Goal: Information Seeking & Learning: Learn about a topic

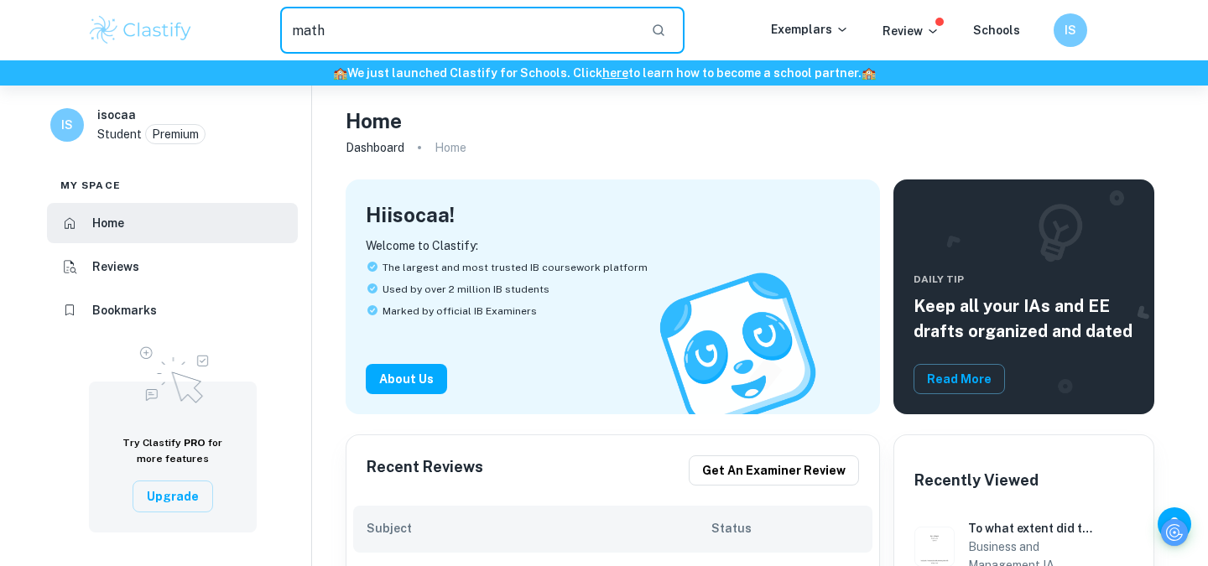
type input "math"
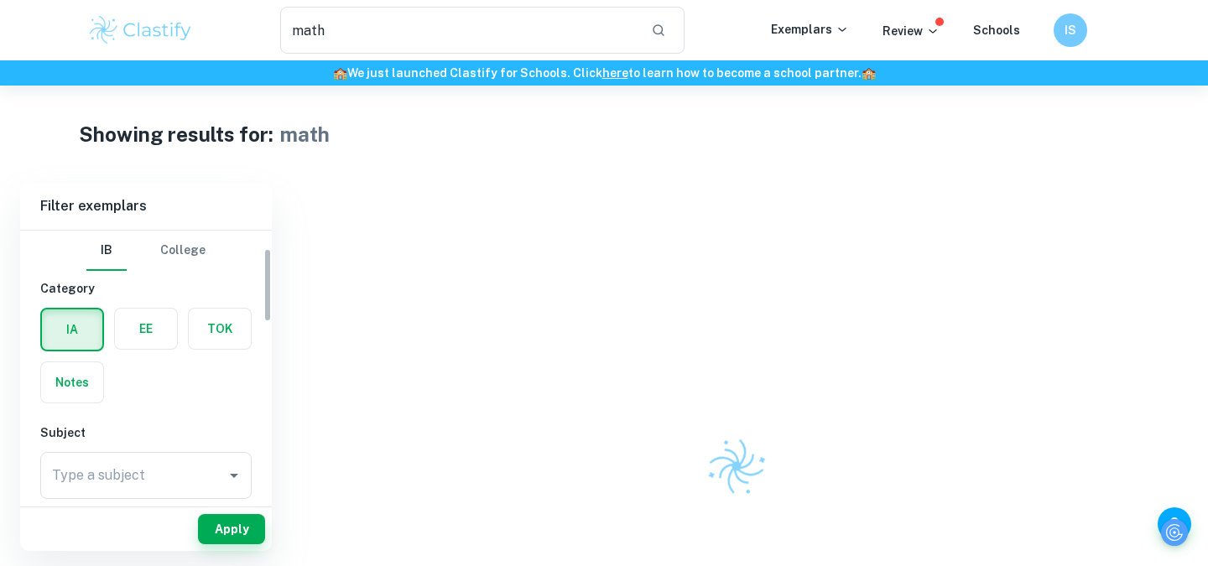
scroll to position [68, 0]
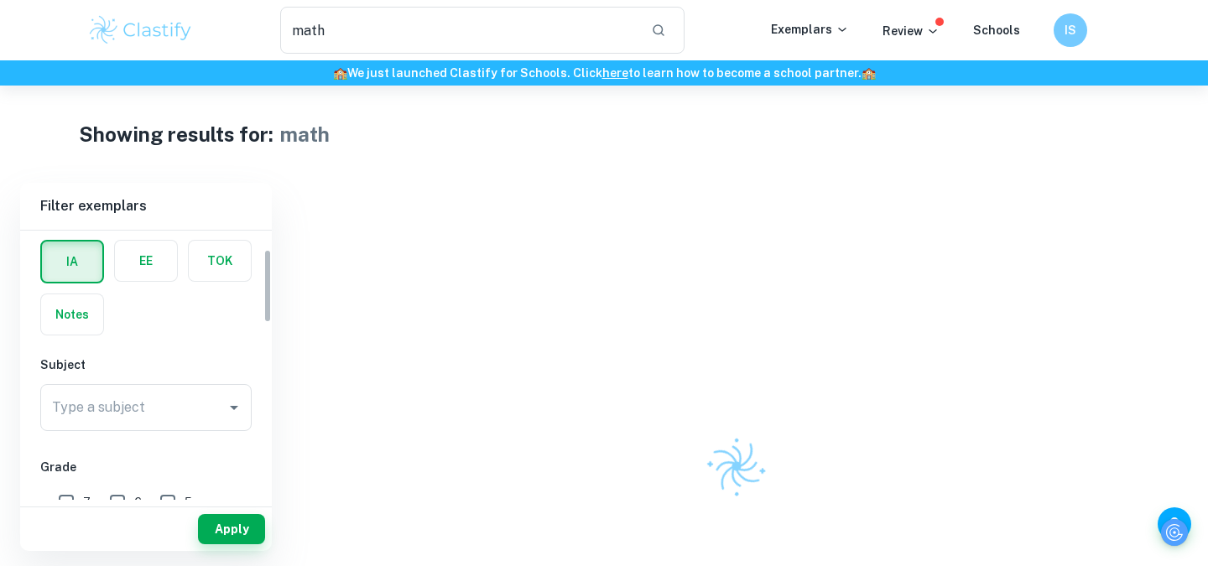
click at [118, 408] on div "Type a subject Type a subject" at bounding box center [145, 407] width 211 height 47
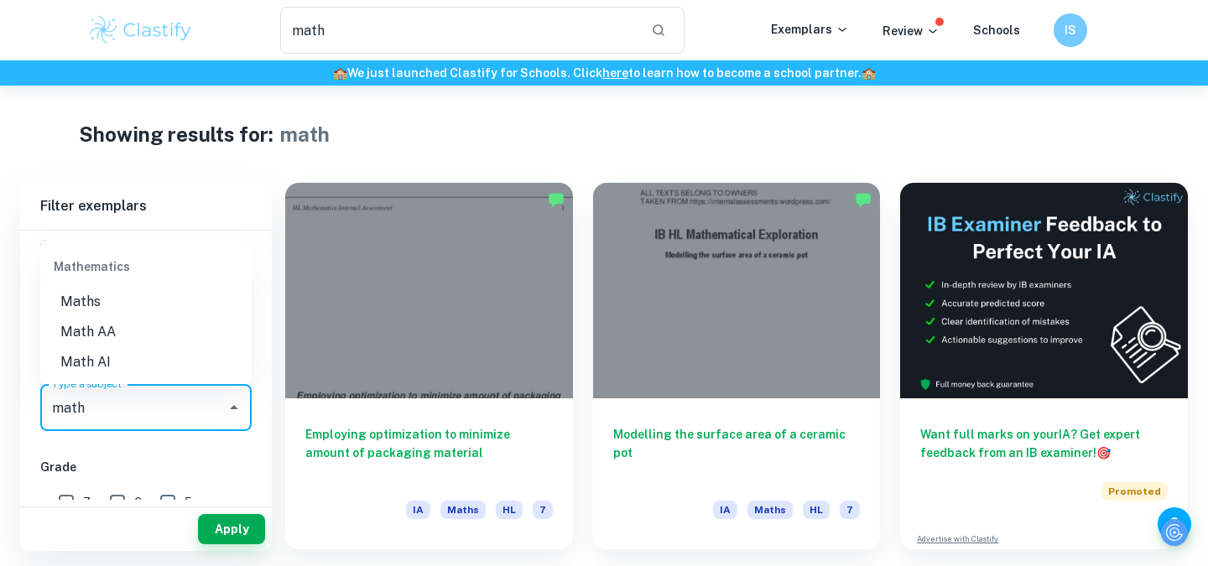
click at [129, 365] on li "Math AI" at bounding box center [145, 362] width 211 height 30
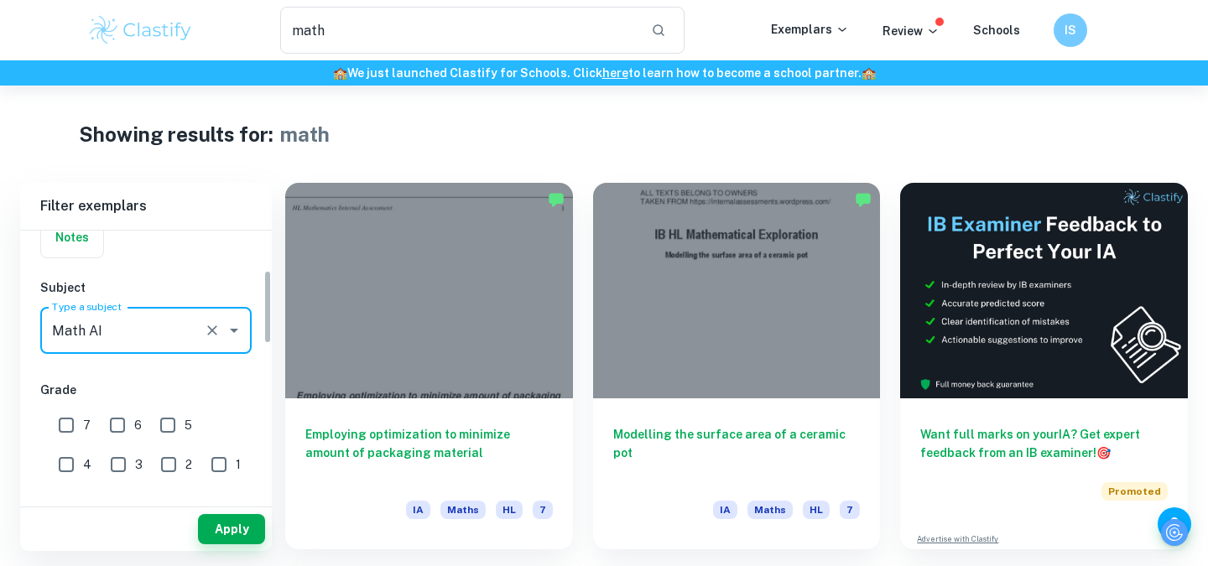
scroll to position [152, 0]
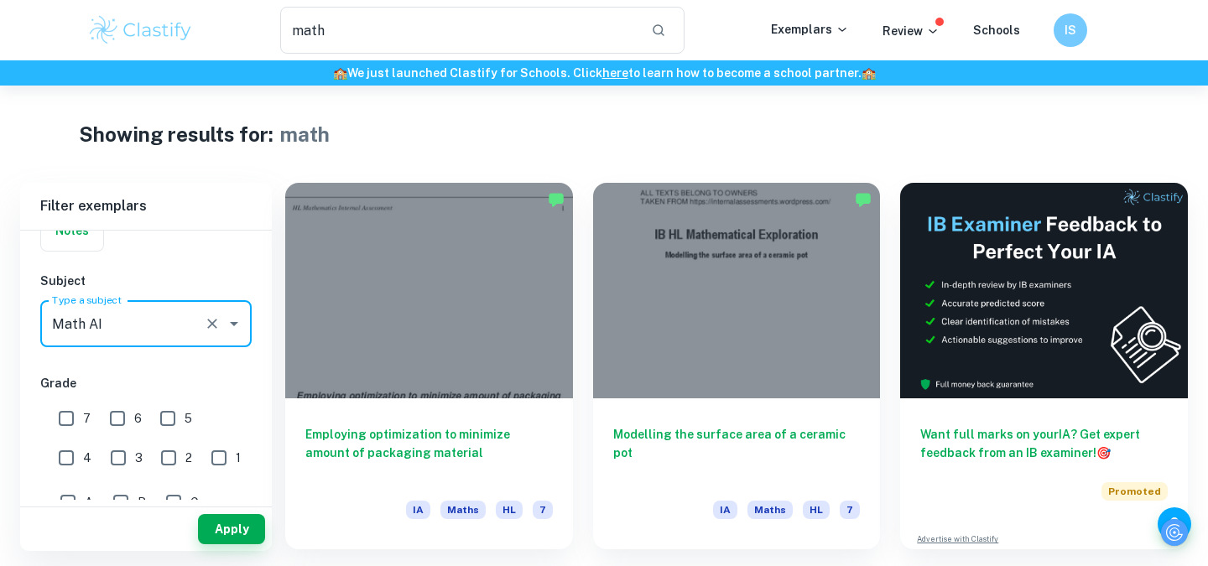
type input "Math AI"
click at [74, 418] on input "7" at bounding box center [66, 419] width 34 height 34
checkbox input "true"
click at [116, 418] on input "6" at bounding box center [118, 419] width 34 height 34
checkbox input "true"
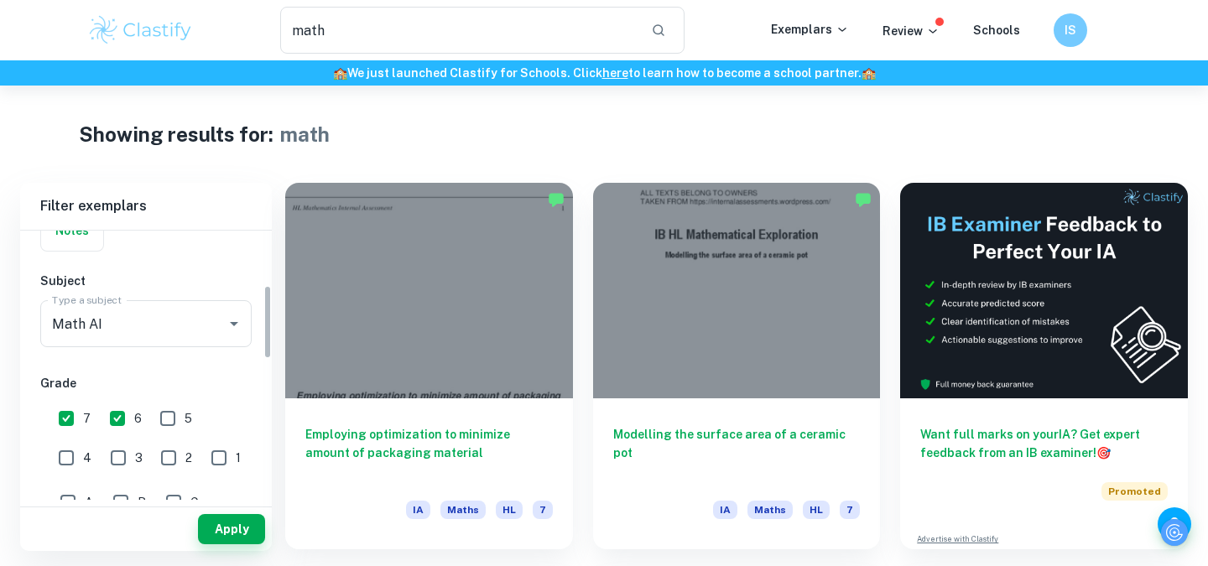
scroll to position [222, 0]
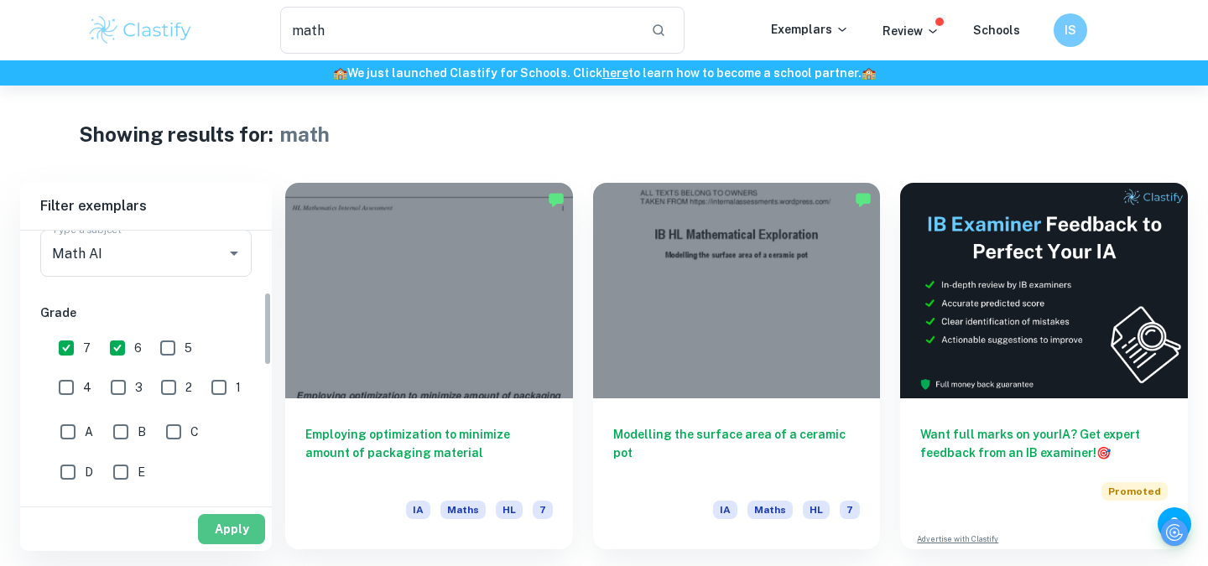
click at [235, 527] on button "Apply" at bounding box center [231, 529] width 67 height 30
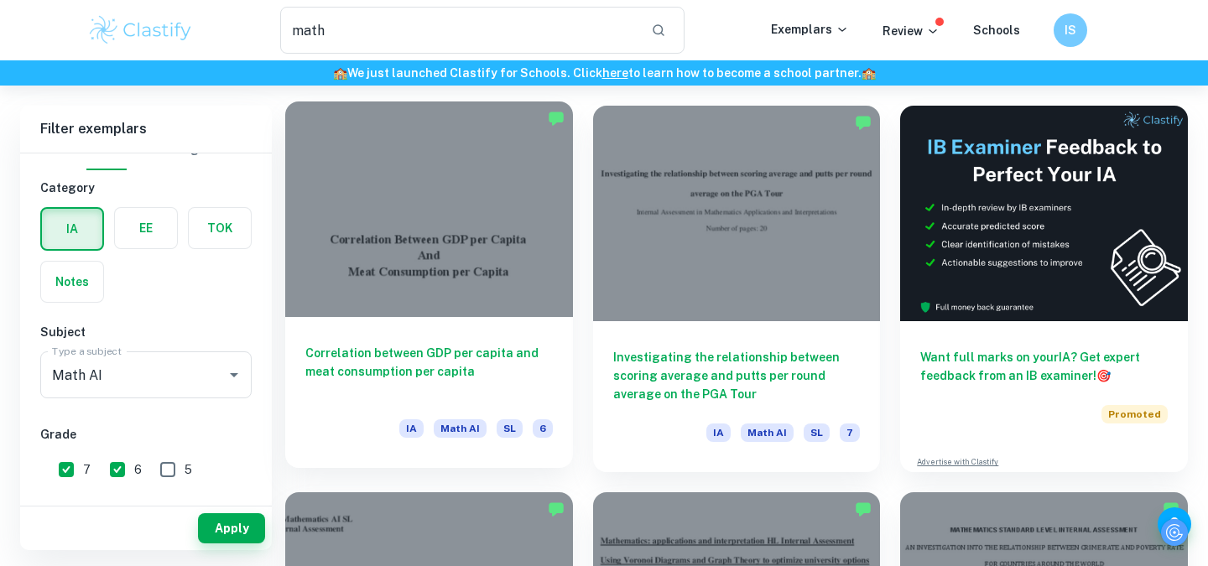
scroll to position [76, 0]
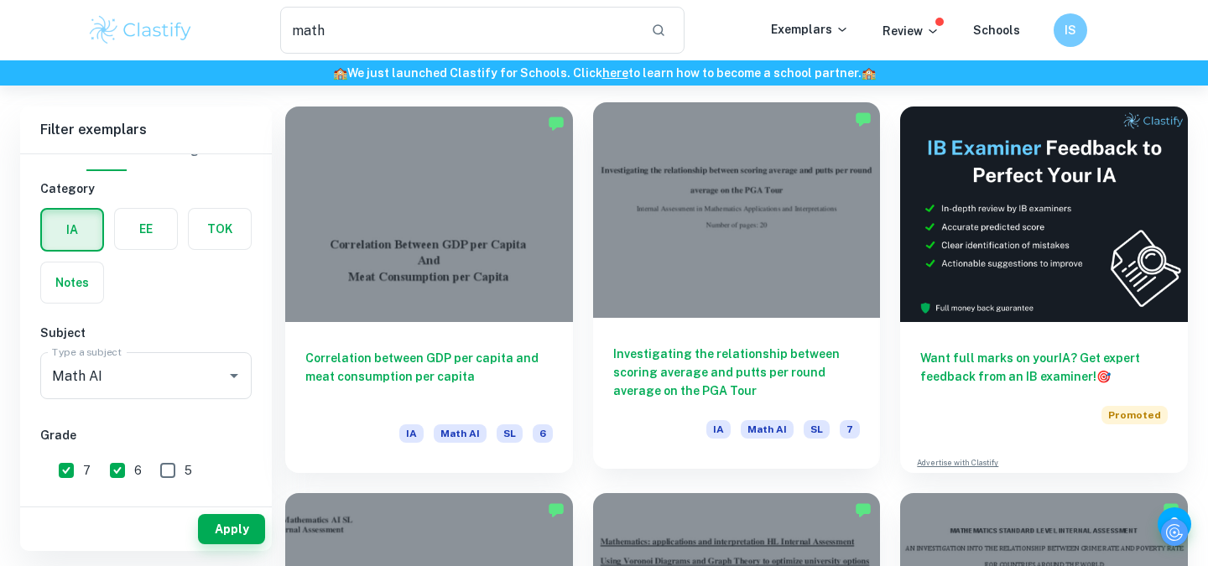
click at [686, 361] on h6 "Investigating the relationship between scoring average and putts per round aver…" at bounding box center [736, 372] width 247 height 55
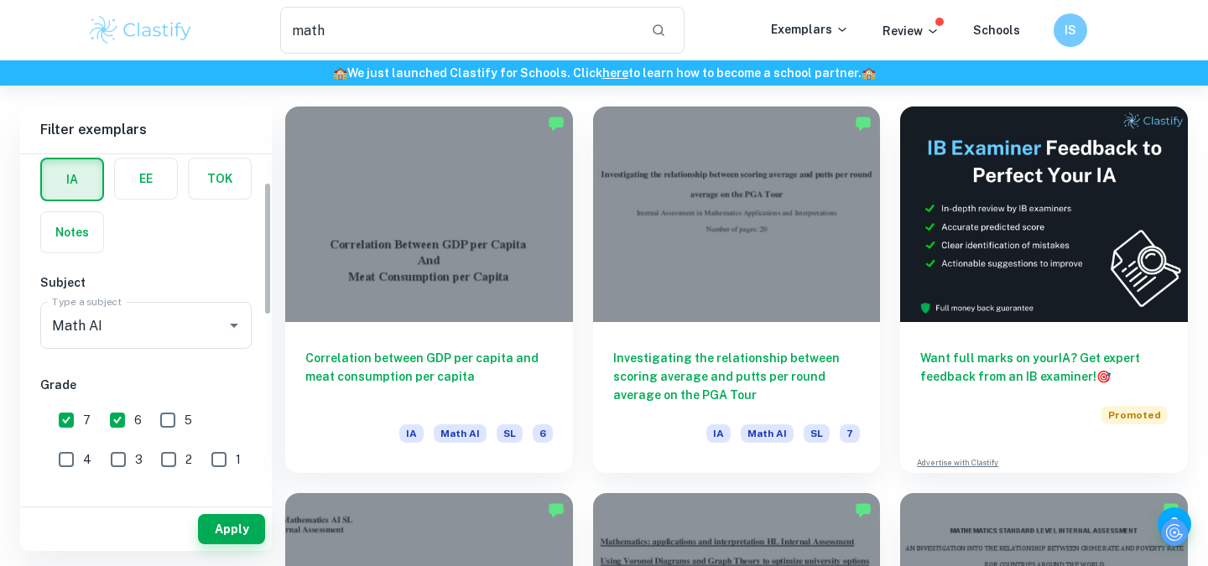
scroll to position [73, 0]
click at [115, 427] on input "6" at bounding box center [118, 421] width 34 height 34
checkbox input "false"
click at [218, 510] on div "Apply" at bounding box center [146, 529] width 252 height 44
click at [253, 539] on button "Apply" at bounding box center [231, 529] width 67 height 30
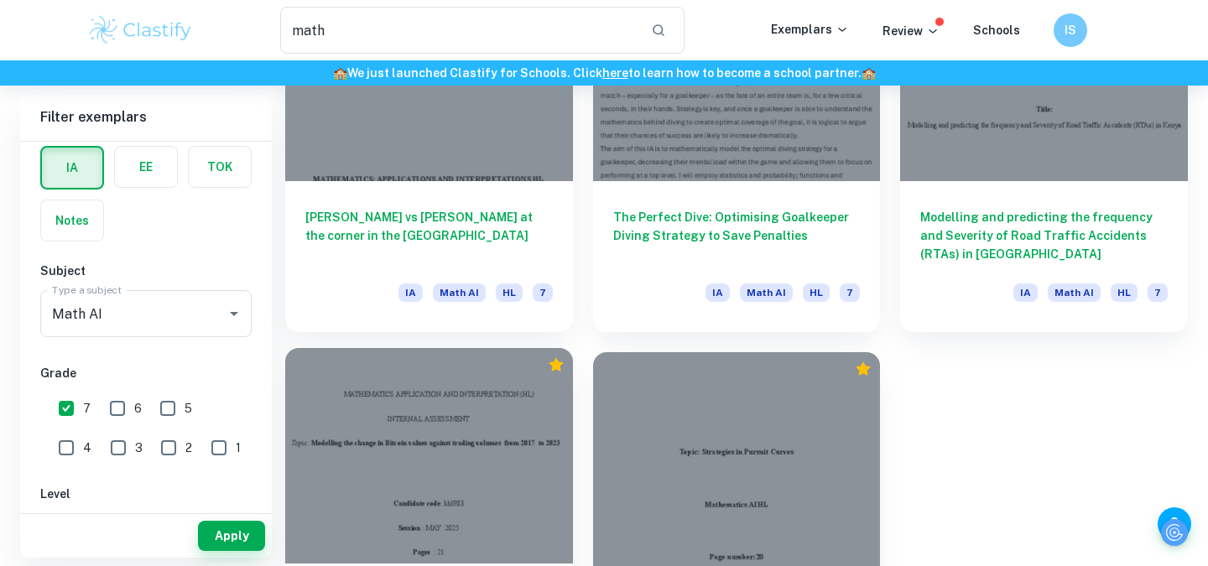
scroll to position [940, 0]
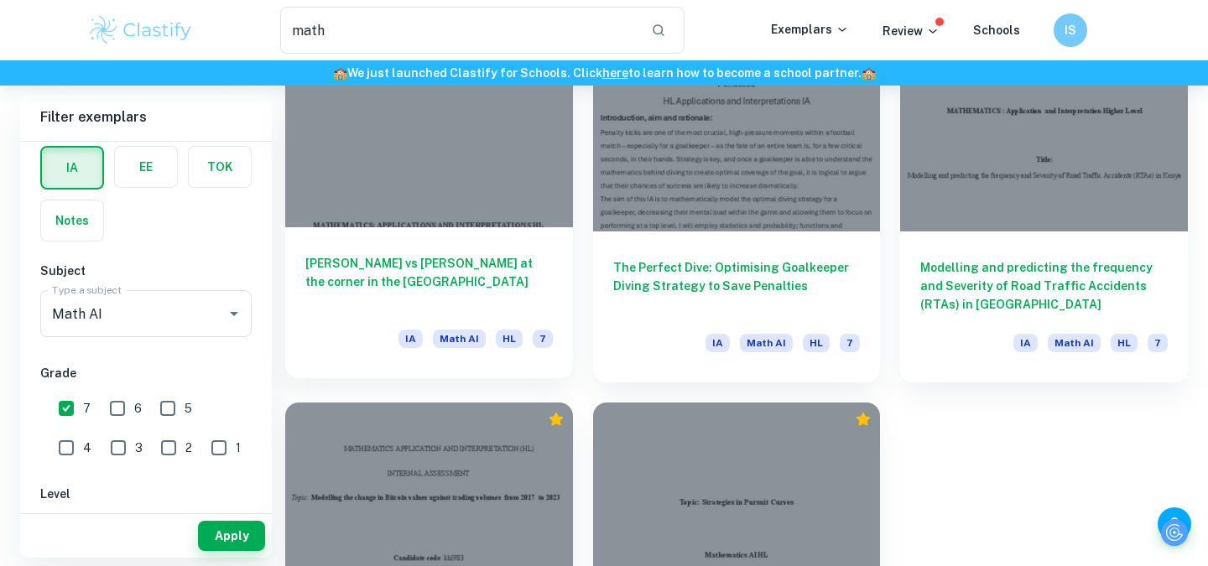
click at [430, 235] on div "[PERSON_NAME] vs [PERSON_NAME] at the corner in the [GEOGRAPHIC_DATA] IA Math A…" at bounding box center [429, 302] width 288 height 151
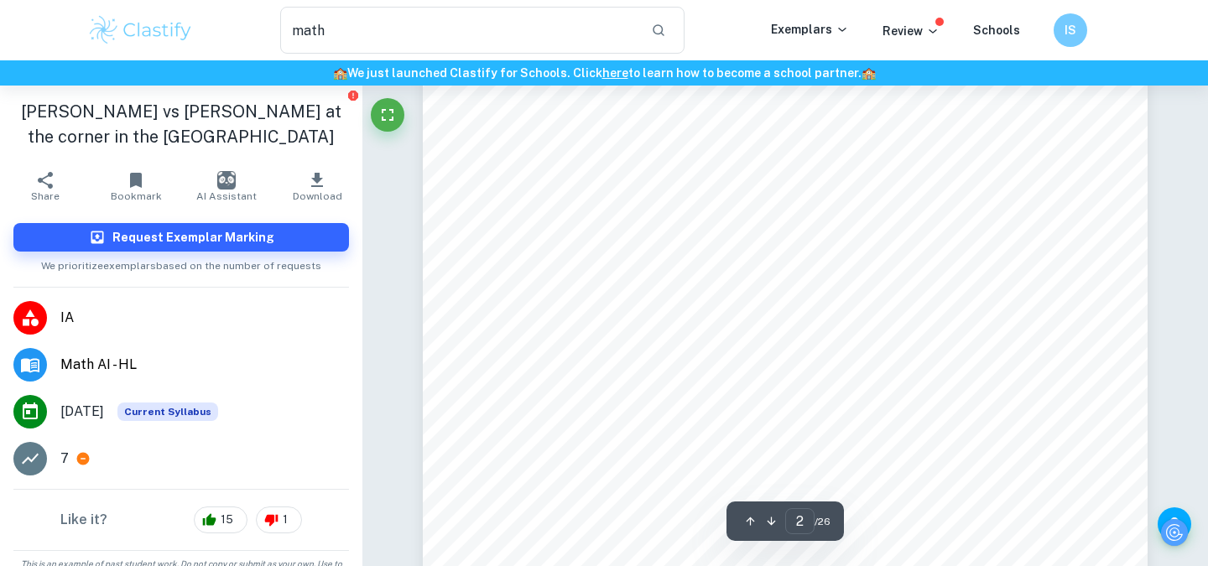
scroll to position [1246, 0]
drag, startPoint x: 549, startPoint y: 137, endPoint x: 985, endPoint y: 231, distance: 445.3
click at [985, 231] on div "2 Introduction[PERSON_NAME] was my favourite racer since 2[DATE] where I starte…" at bounding box center [785, 518] width 725 height 1025
click at [985, 229] on div "2 Introduction[PERSON_NAME] was my favourite racer since 2[DATE] where I starte…" at bounding box center [785, 518] width 725 height 1025
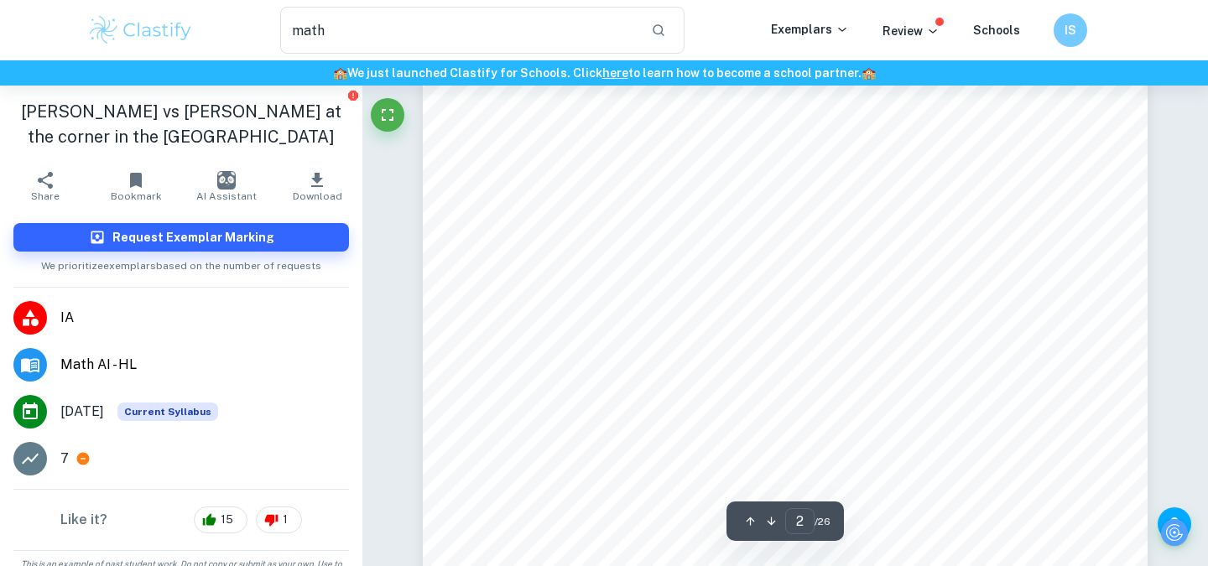
drag, startPoint x: 720, startPoint y: 113, endPoint x: 860, endPoint y: 195, distance: 162.0
click at [860, 195] on div "2 Introduction[PERSON_NAME] was my favourite racer since 2[DATE] where I starte…" at bounding box center [785, 405] width 725 height 1025
click at [722, 281] on div "2 Introduction[PERSON_NAME] was my favourite racer since 2[DATE] where I starte…" at bounding box center [785, 166] width 725 height 1025
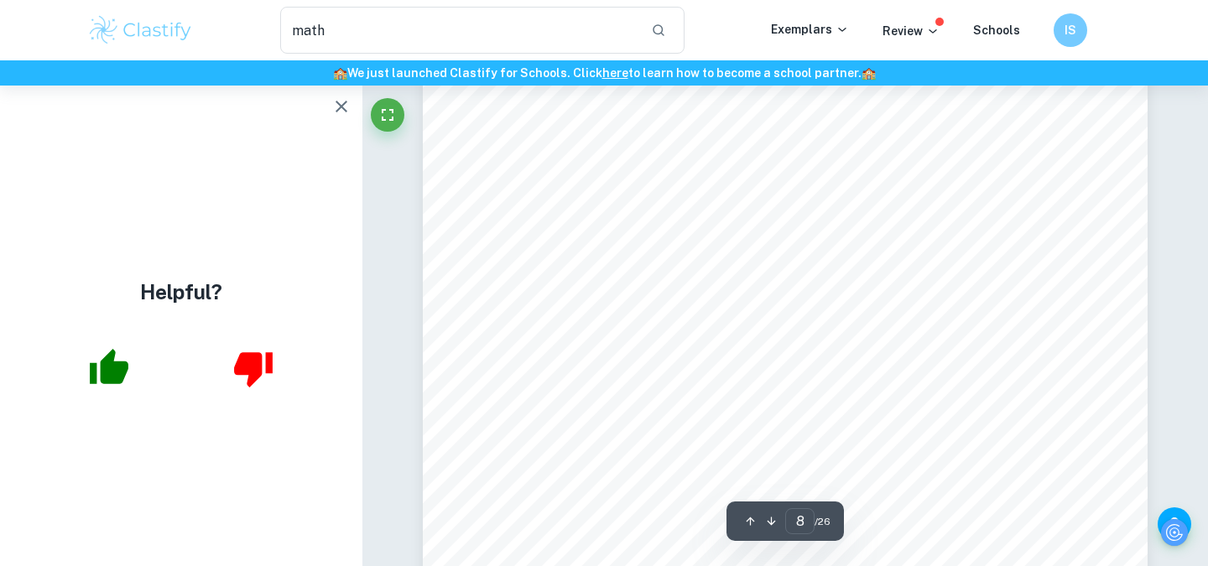
scroll to position [7778, 0]
click at [342, 101] on icon "button" at bounding box center [341, 106] width 20 height 20
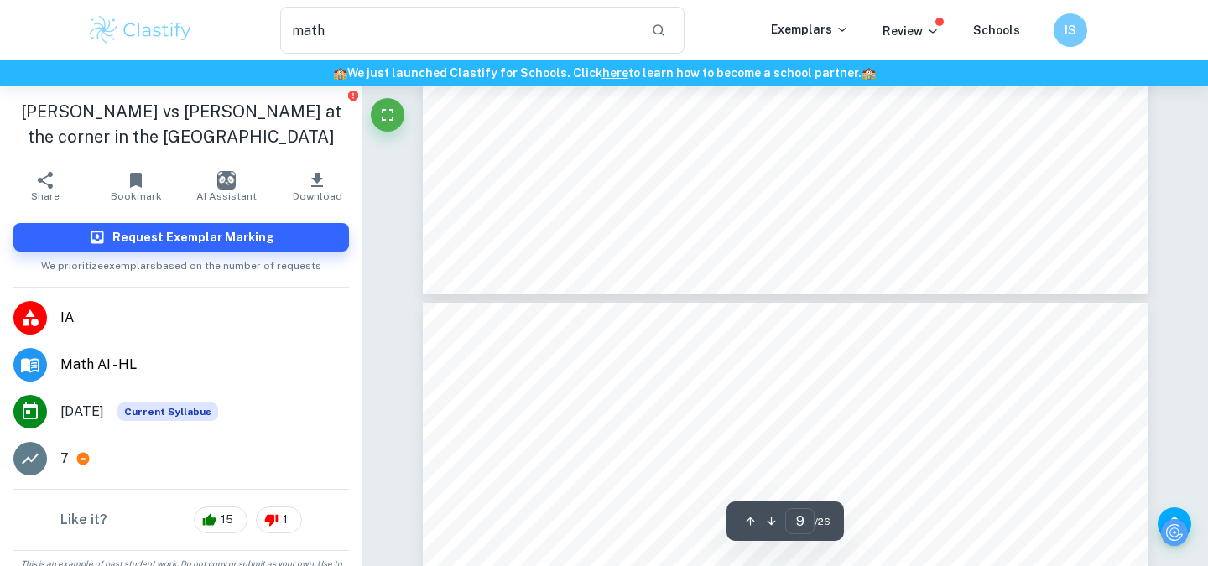
type input "10"
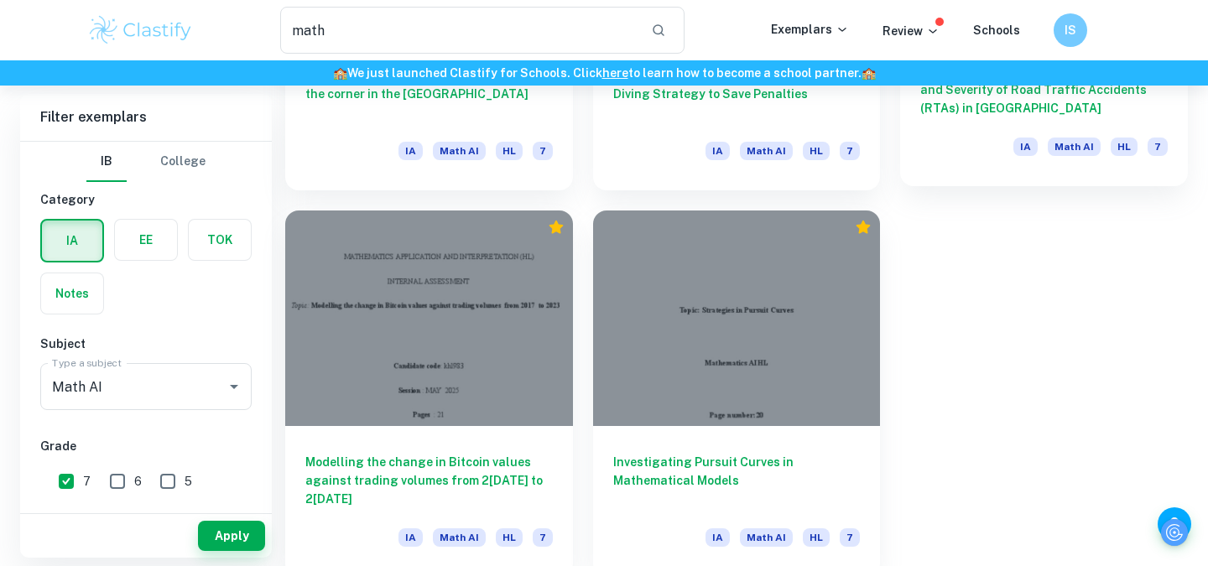
scroll to position [1143, 0]
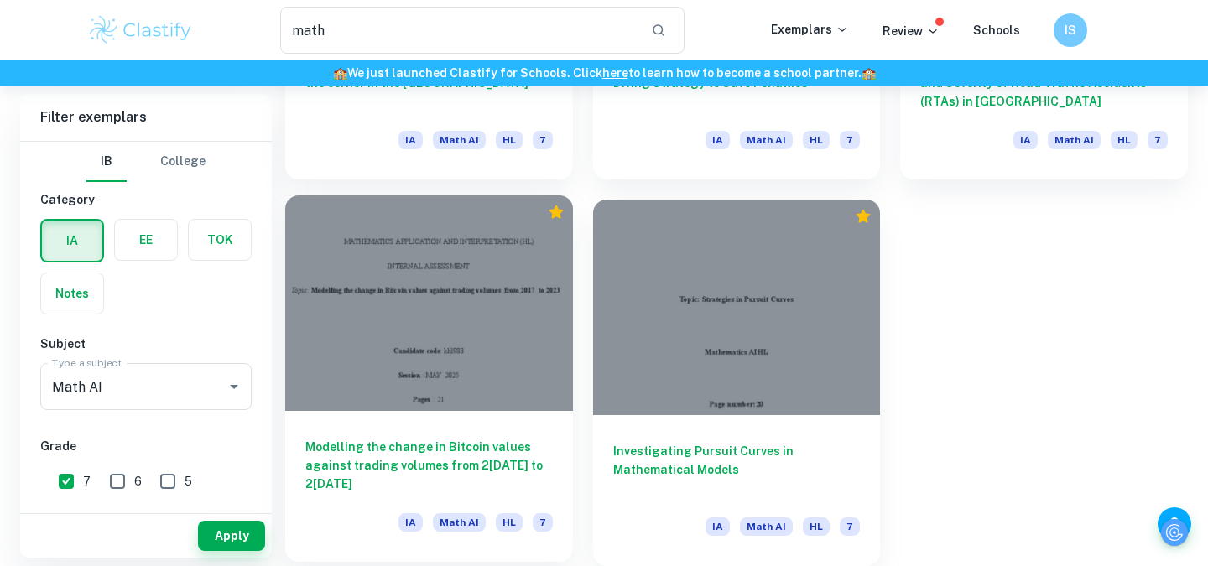
click at [483, 351] on div at bounding box center [429, 303] width 288 height 216
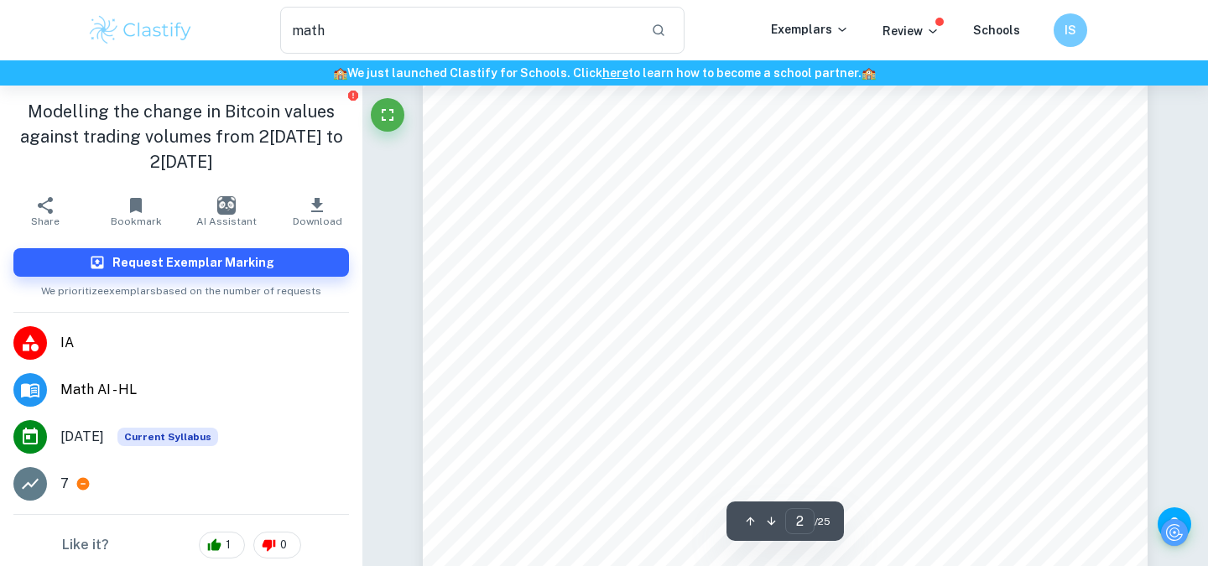
scroll to position [1465, 0]
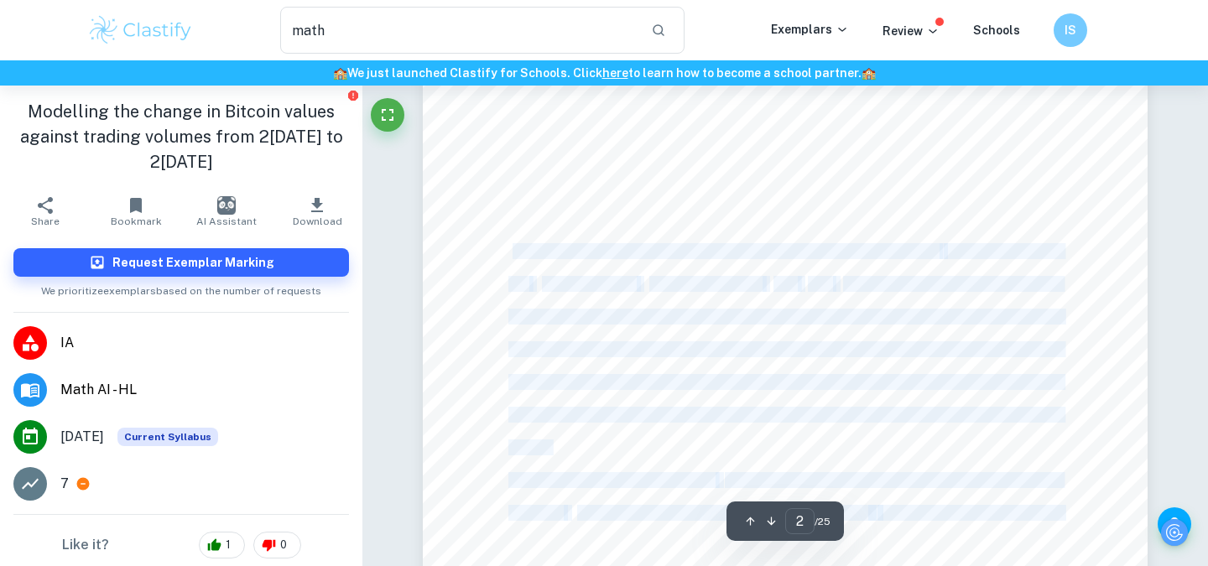
drag, startPoint x: 516, startPoint y: 252, endPoint x: 706, endPoint y: 299, distance: 196.1
click at [707, 299] on div "Introduction This exploration seeks to model the relationship between Bitcoin t…" at bounding box center [785, 170] width 725 height 938
click at [706, 299] on div "Introduction This exploration seeks to model the relationship between Bitcoin t…" at bounding box center [785, 170] width 725 height 938
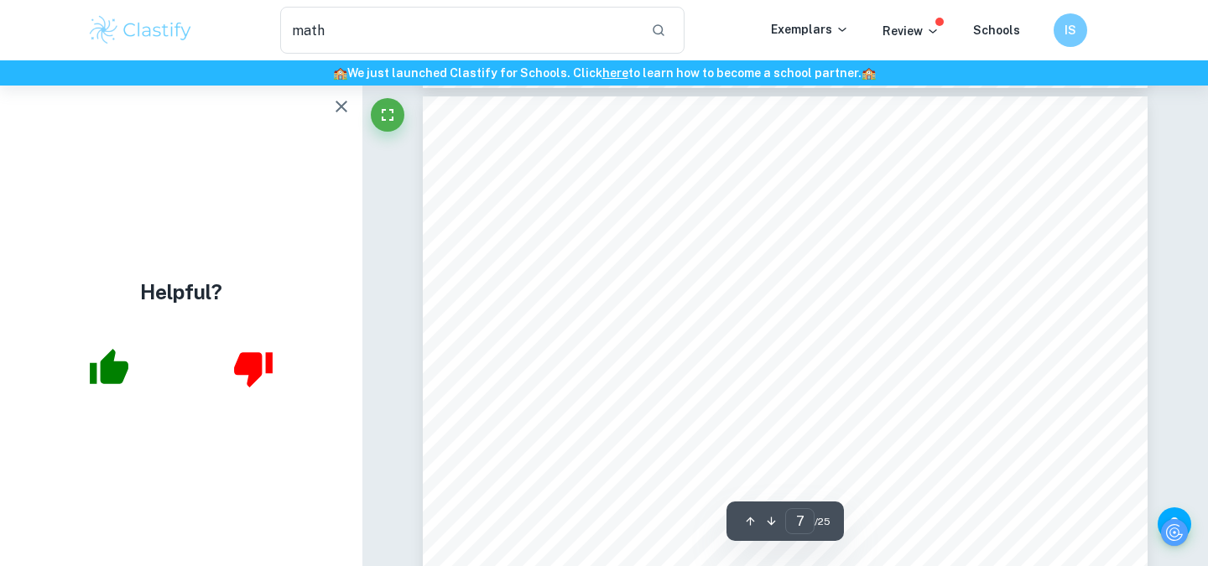
scroll to position [5801, 0]
click at [349, 110] on icon "button" at bounding box center [341, 106] width 20 height 20
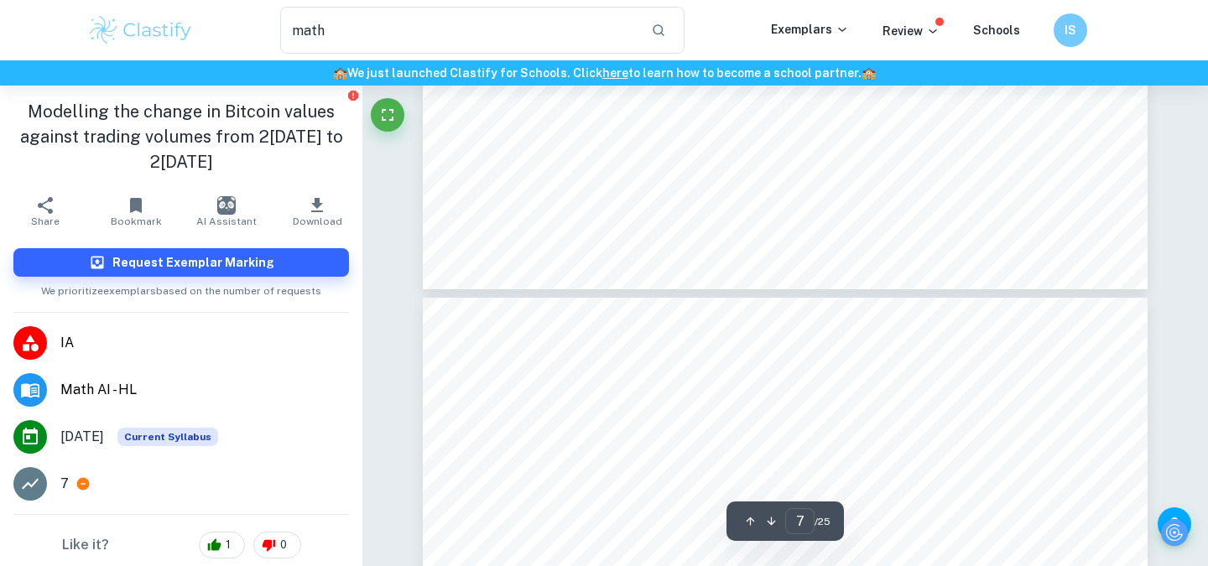
type input "8"
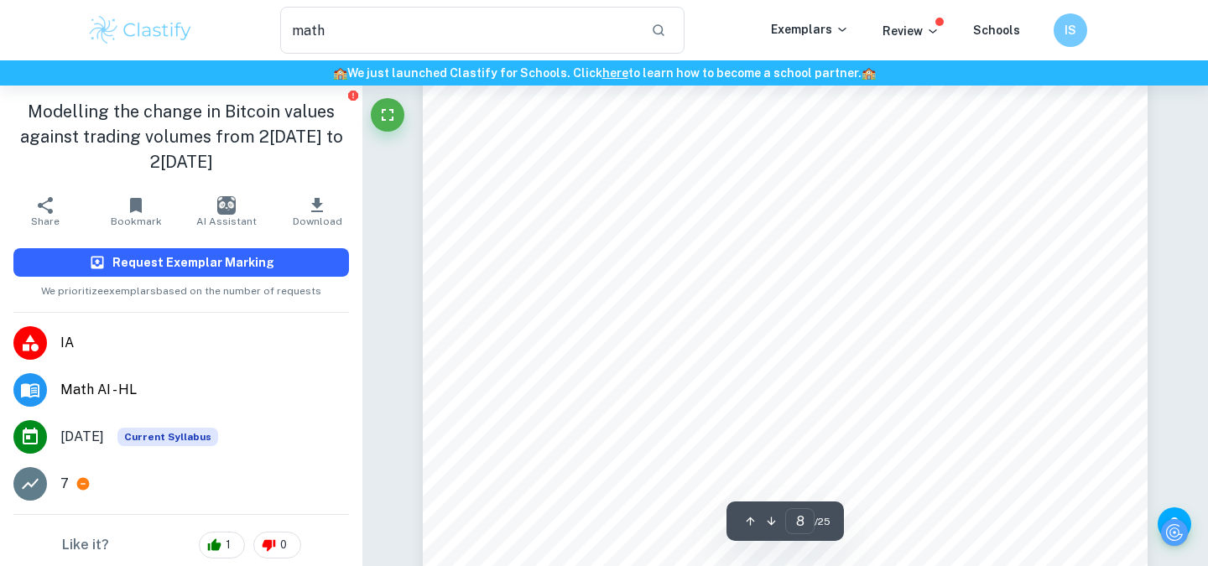
click at [296, 248] on button "Request Exemplar Marking" at bounding box center [180, 262] width 335 height 29
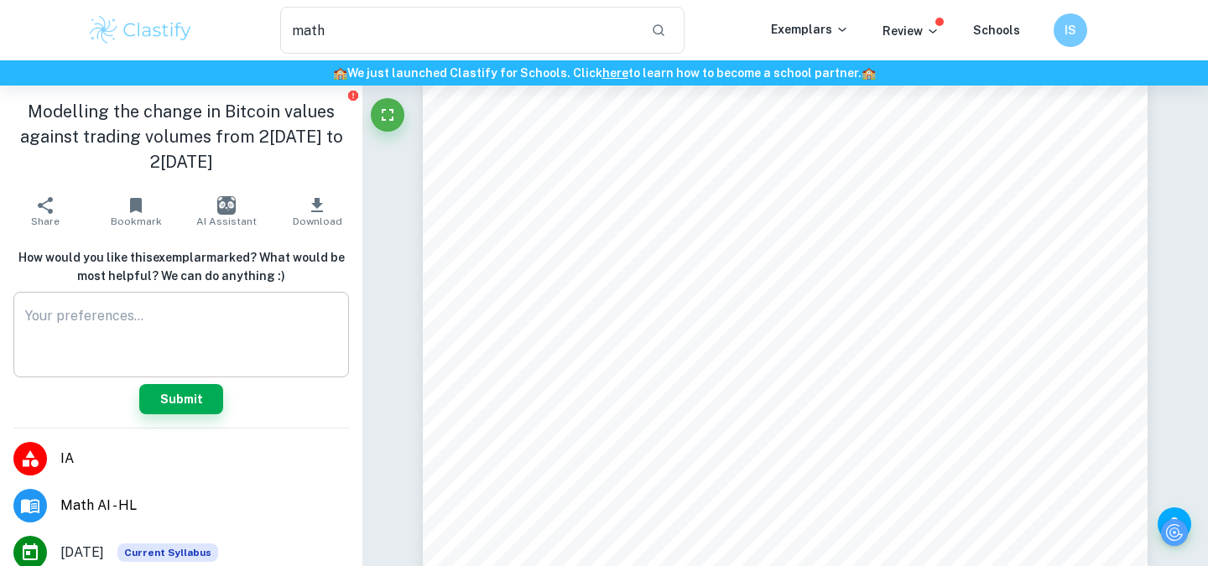
click at [216, 308] on textarea at bounding box center [181, 335] width 312 height 58
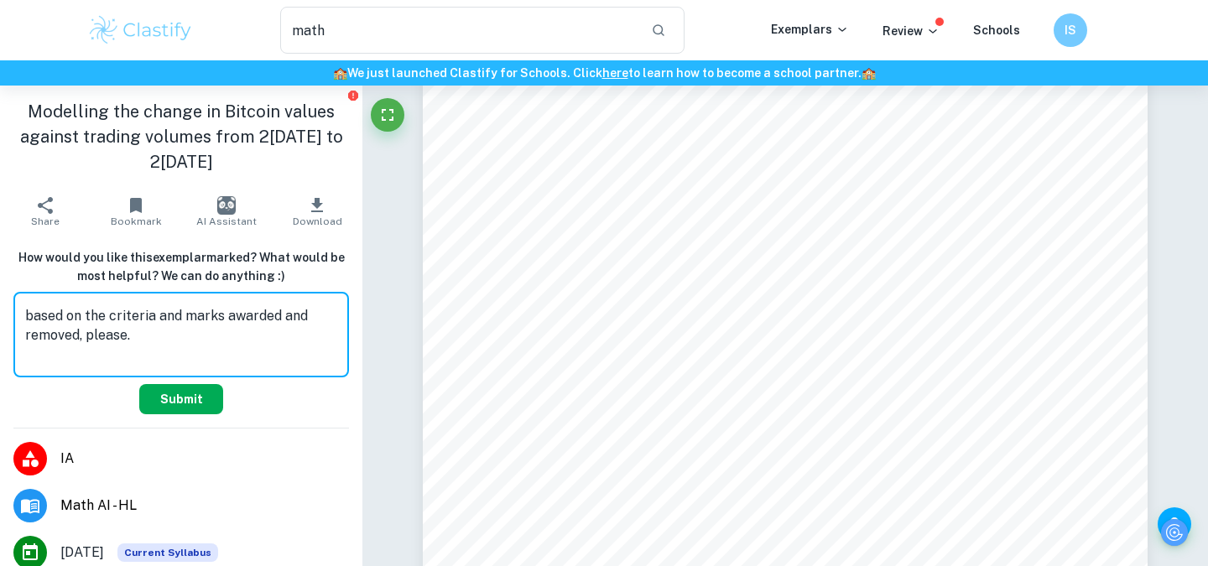
type textarea "based on the criteria and marks awarded and removed, please."
click at [168, 384] on button "Submit" at bounding box center [181, 399] width 84 height 30
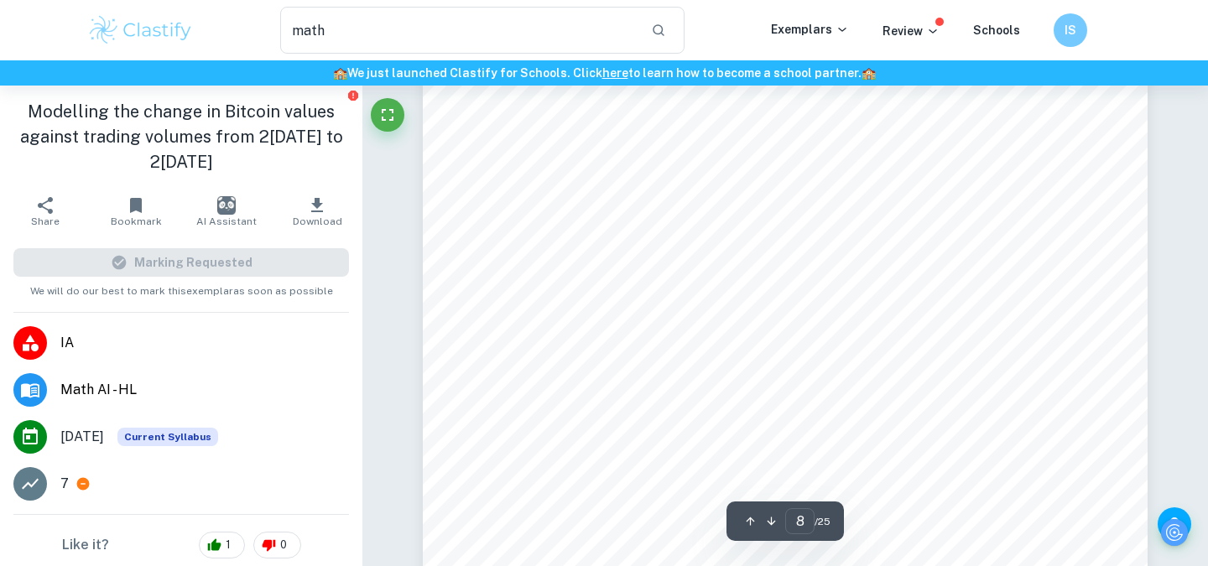
click at [325, 248] on div "Marking Requested" at bounding box center [180, 262] width 335 height 29
drag, startPoint x: 850, startPoint y: 296, endPoint x: 693, endPoint y: 247, distance: 165.0
click at [693, 247] on div "Understanding the data To have a better comprehension of the data variability, …" at bounding box center [785, 460] width 725 height 938
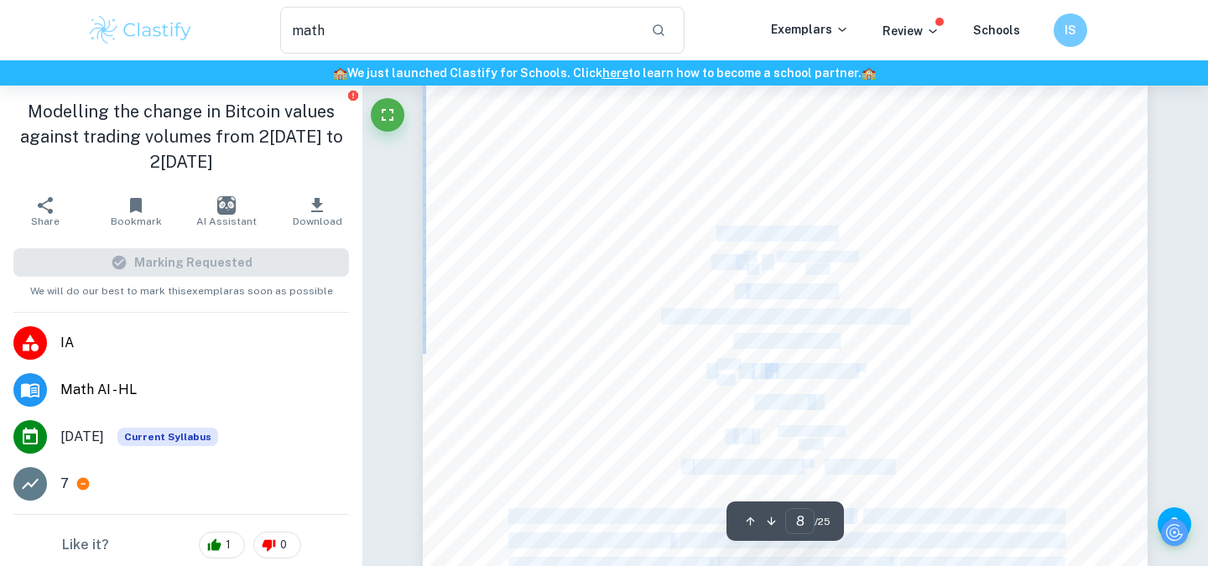
drag, startPoint x: 715, startPoint y: 226, endPoint x: 835, endPoint y: 279, distance: 131.8
click at [835, 279] on div "Understanding the data To have a better comprehension of the data variability, …" at bounding box center [785, 460] width 725 height 938
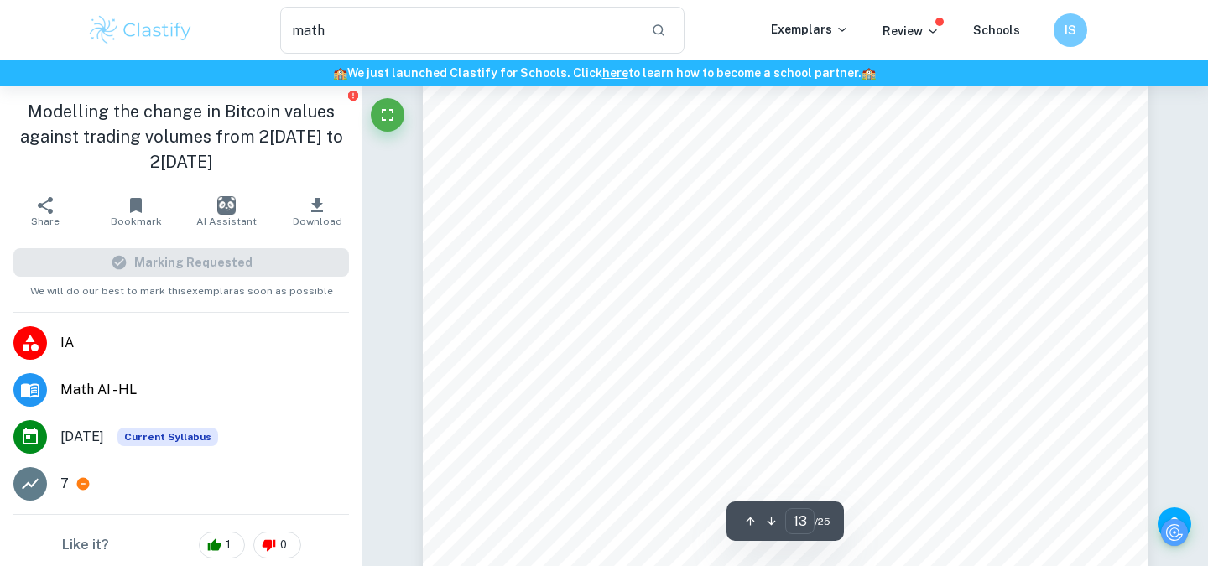
scroll to position [11726, 0]
type input "15"
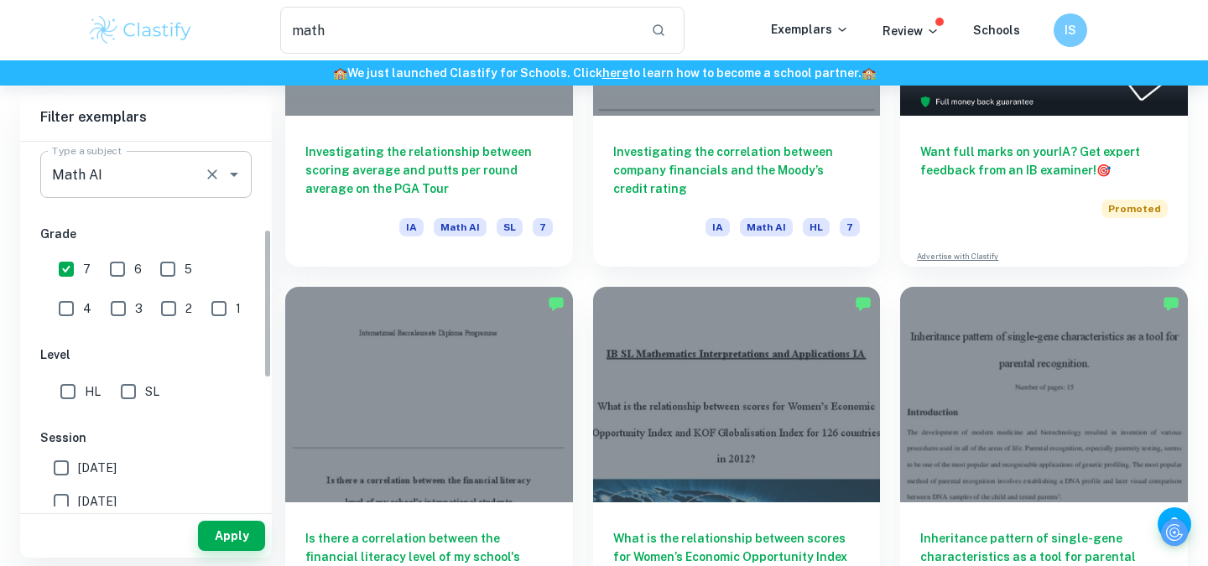
scroll to position [215, 0]
click at [70, 393] on input "HL" at bounding box center [68, 389] width 34 height 34
checkbox input "true"
click at [236, 547] on button "Apply" at bounding box center [231, 536] width 67 height 30
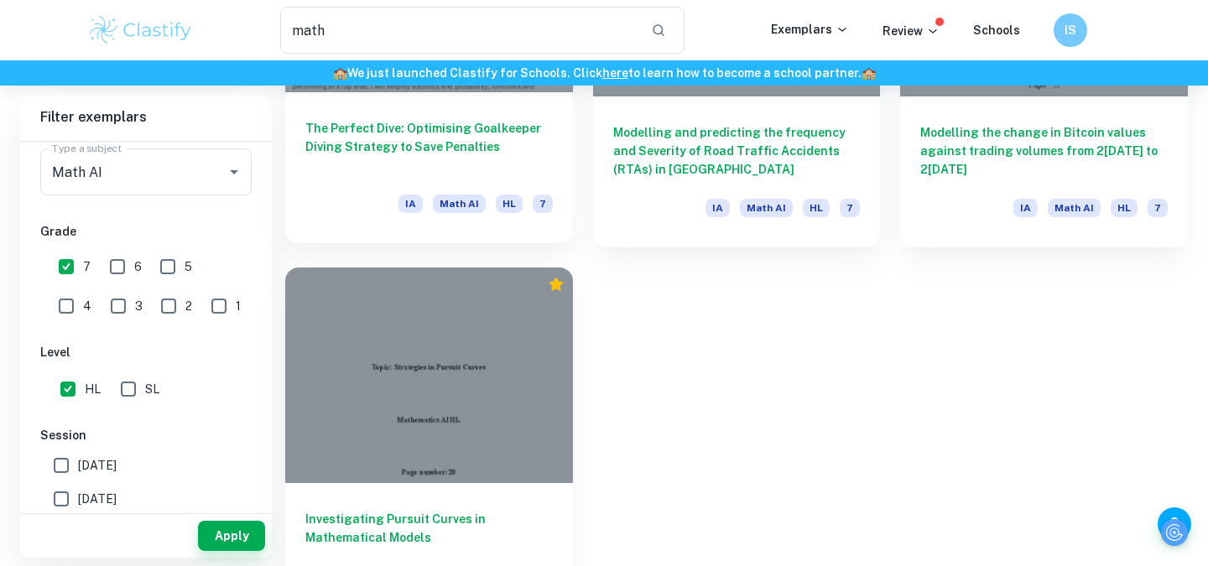
scroll to position [692, 0]
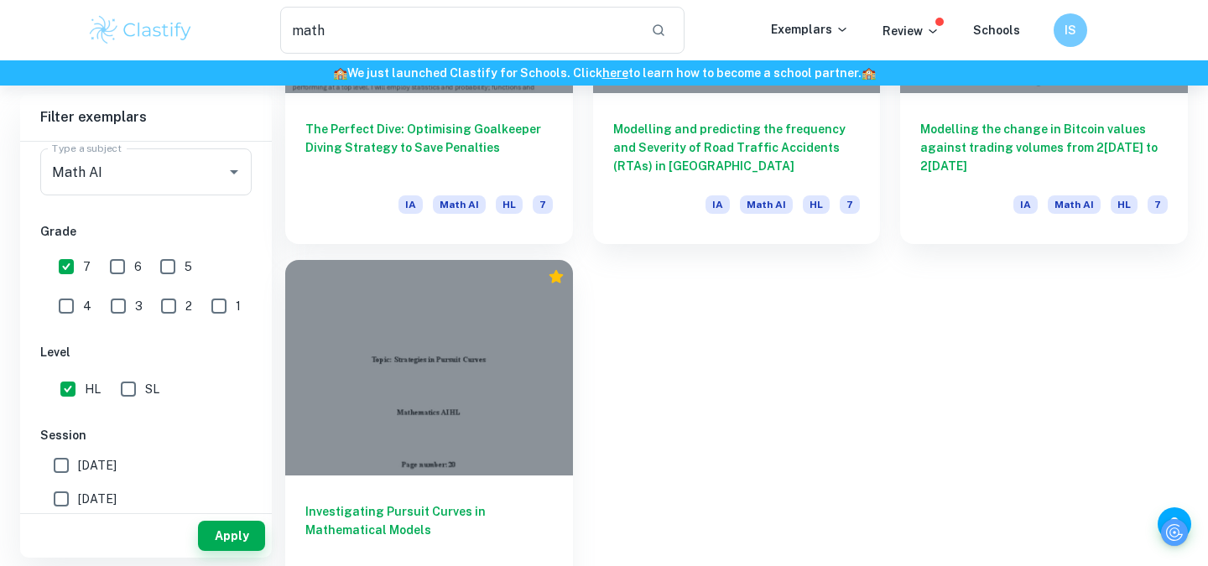
click at [511, 356] on div at bounding box center [429, 368] width 288 height 216
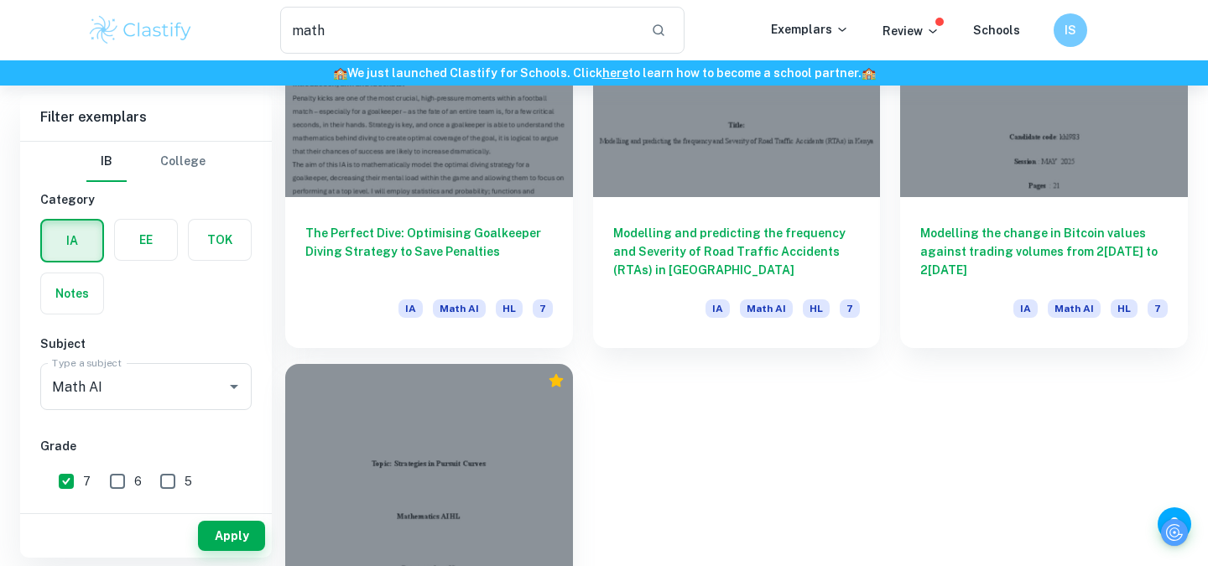
scroll to position [507, 0]
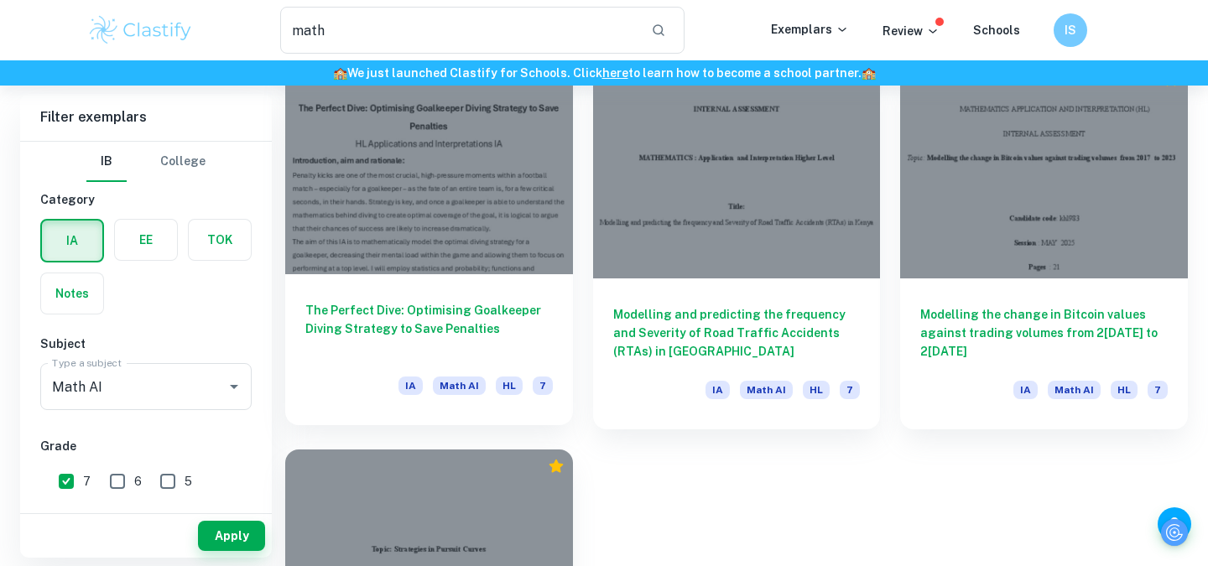
click at [445, 327] on h6 "The Perfect Dive: Optimising Goalkeeper Diving Strategy to Save Penalties" at bounding box center [428, 328] width 247 height 55
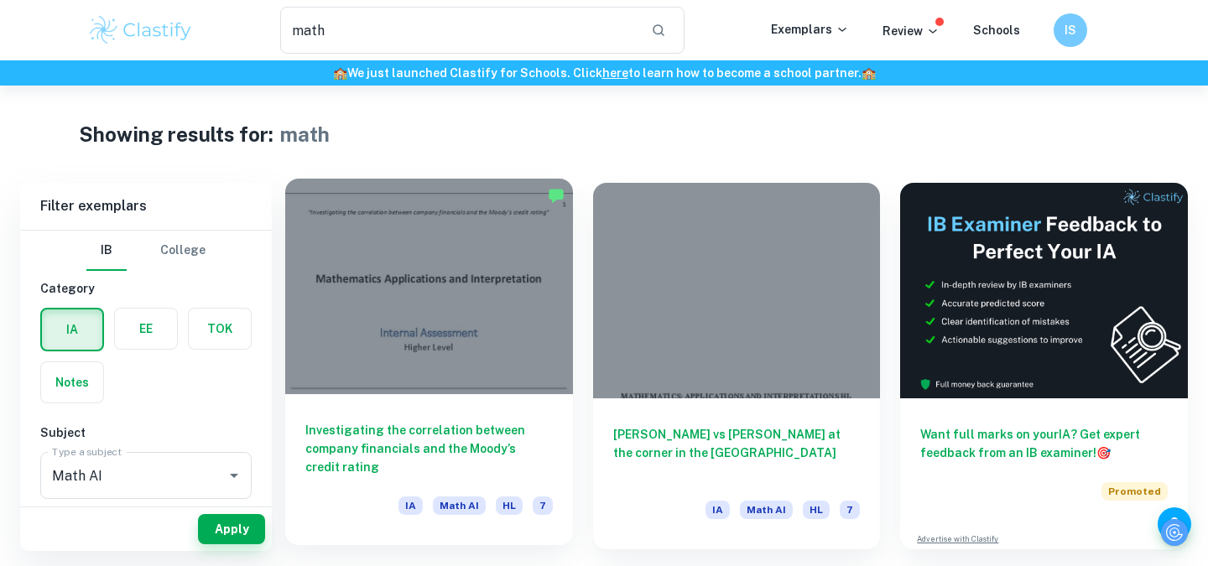
click at [481, 347] on div at bounding box center [429, 287] width 288 height 216
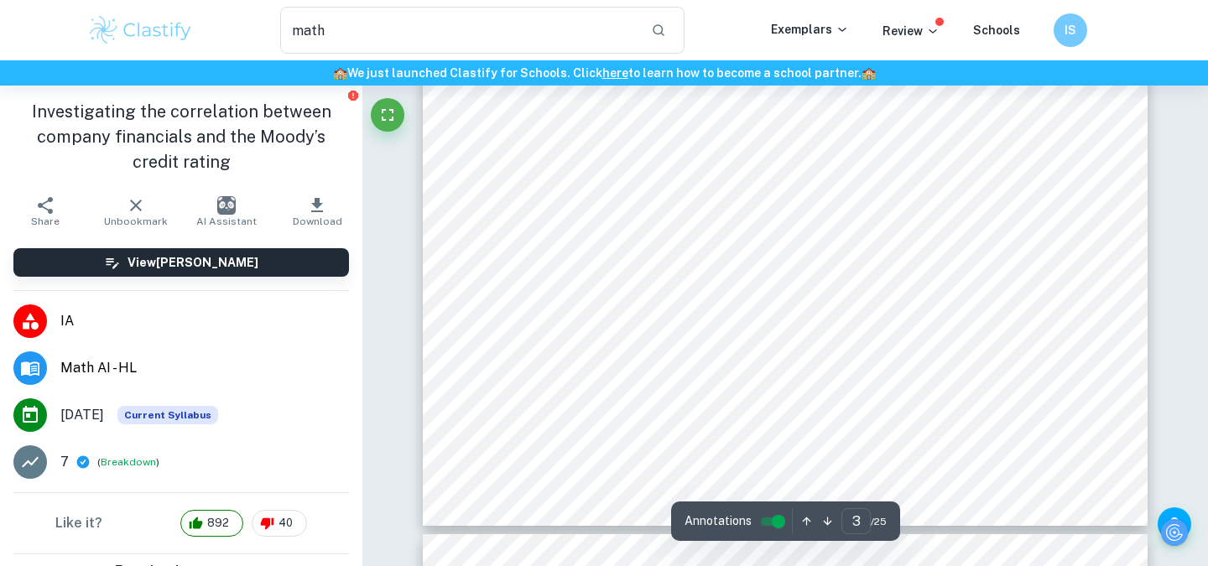
scroll to position [2843, 0]
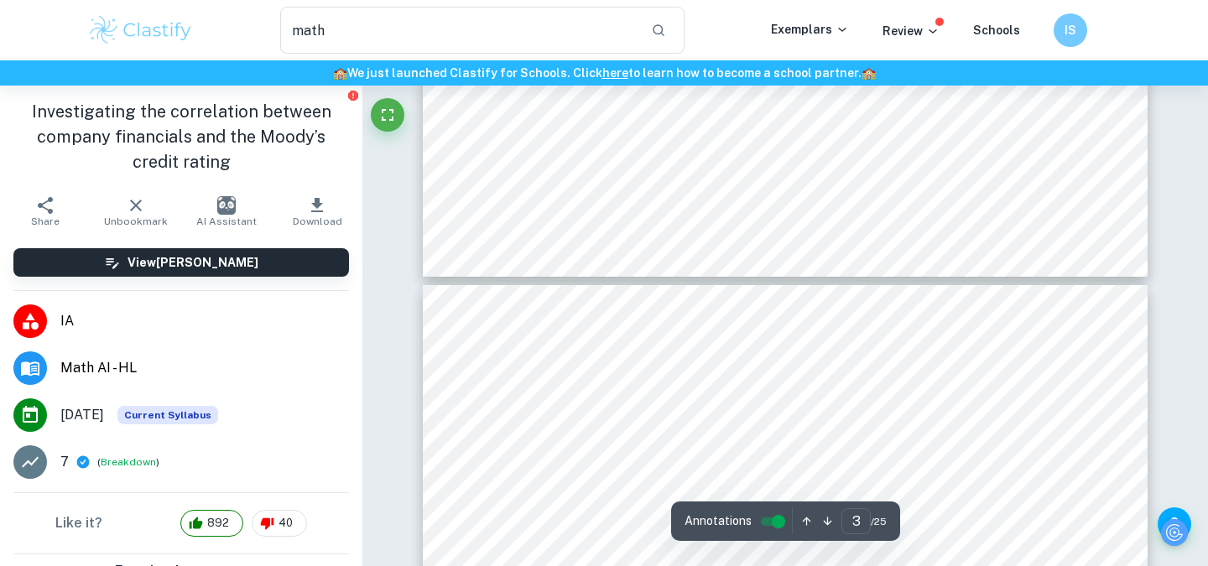
type input "4"
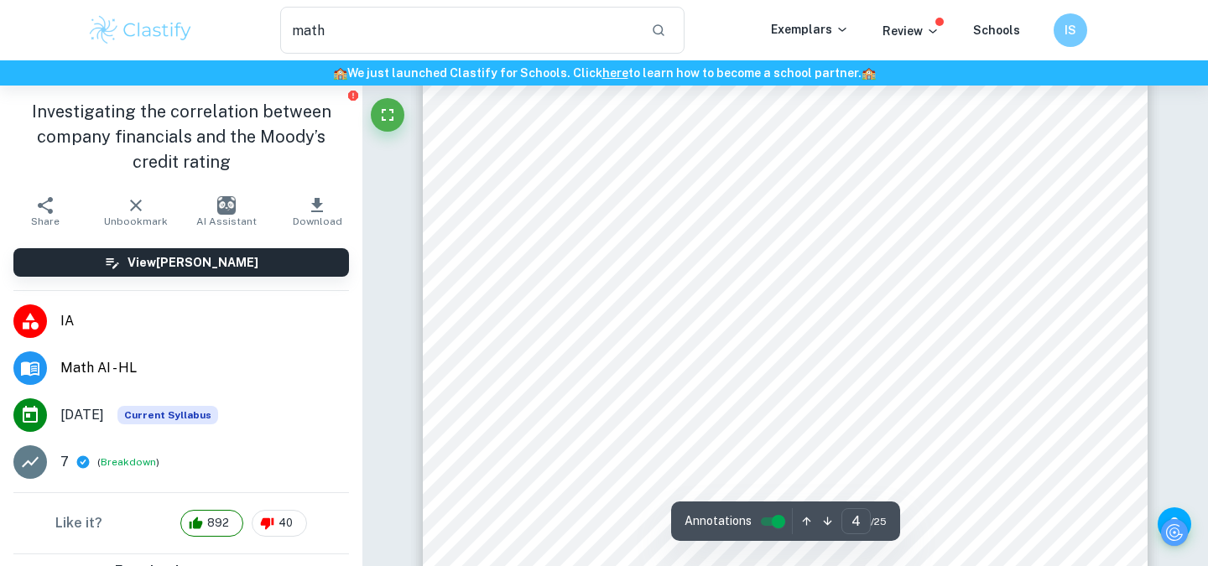
scroll to position [3514, 0]
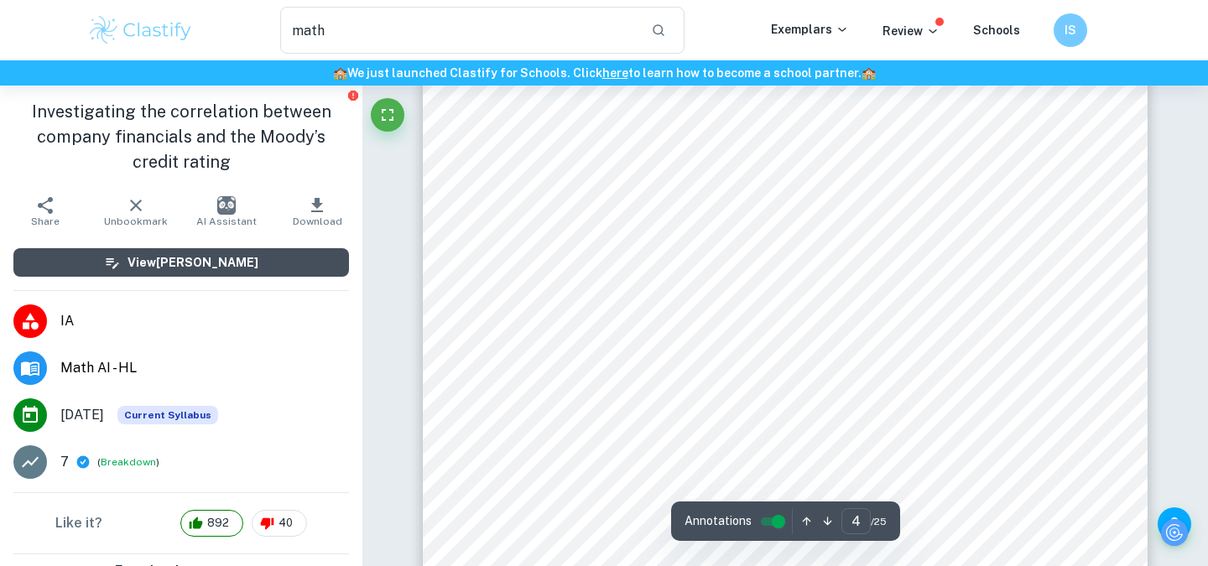
click at [291, 259] on button "View[PERSON_NAME]" at bounding box center [180, 262] width 335 height 29
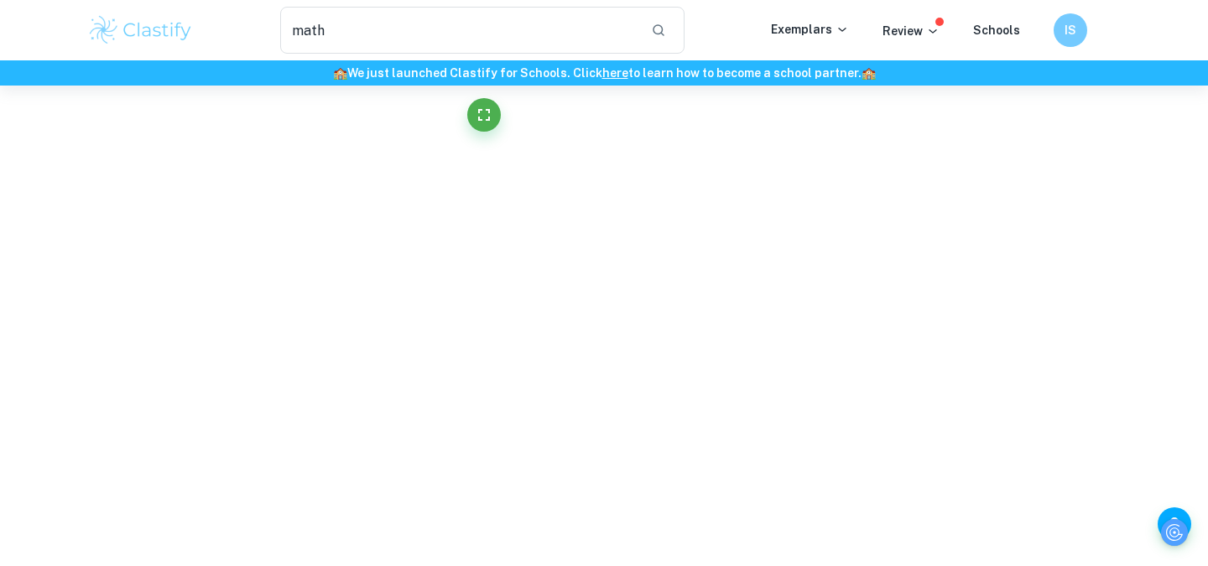
scroll to position [3316, 0]
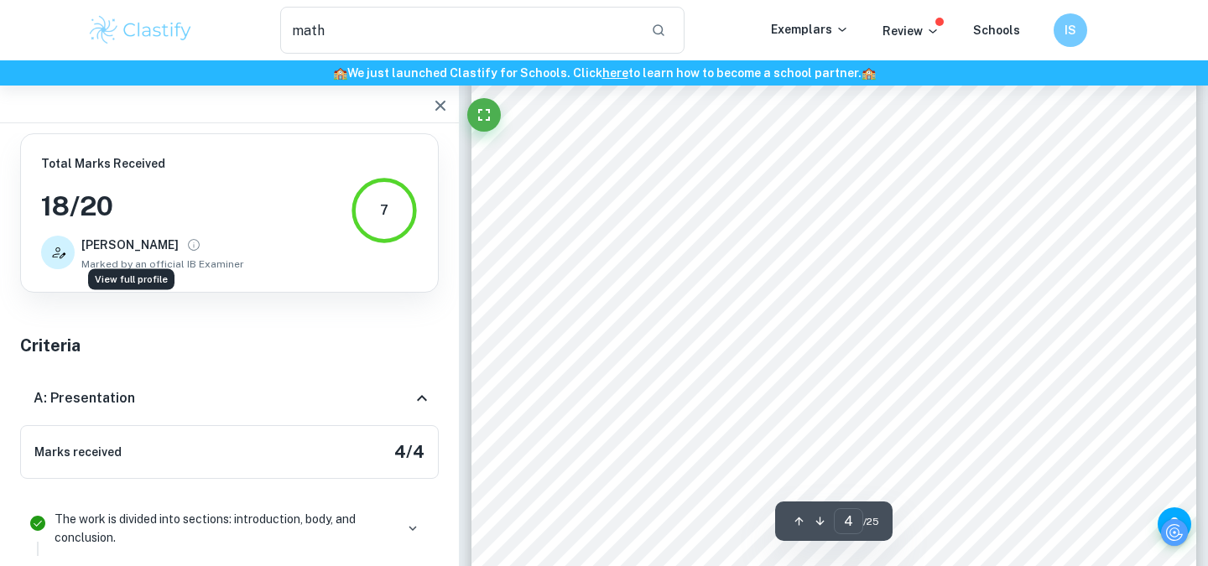
click at [186, 247] on icon "View full profile" at bounding box center [193, 244] width 15 height 15
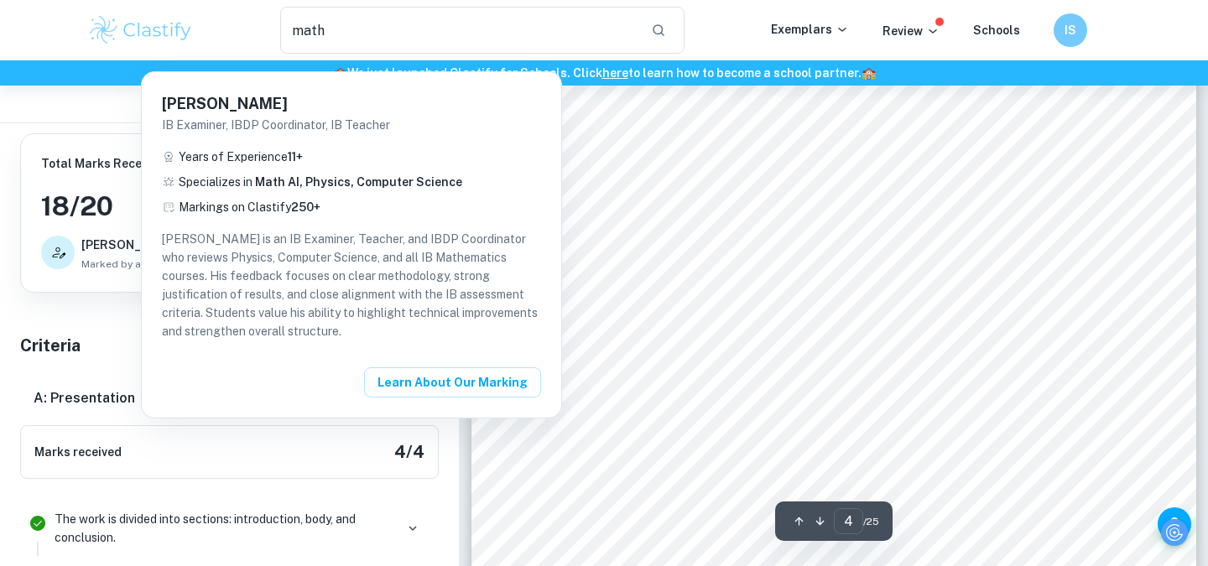
click at [292, 445] on div at bounding box center [604, 283] width 1208 height 566
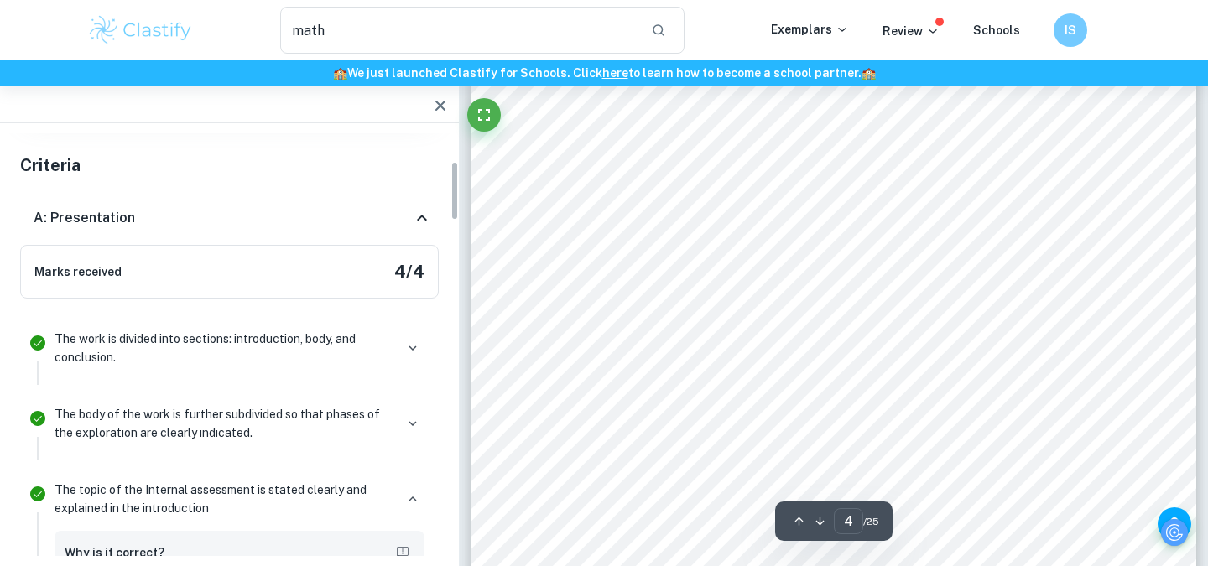
scroll to position [206, 0]
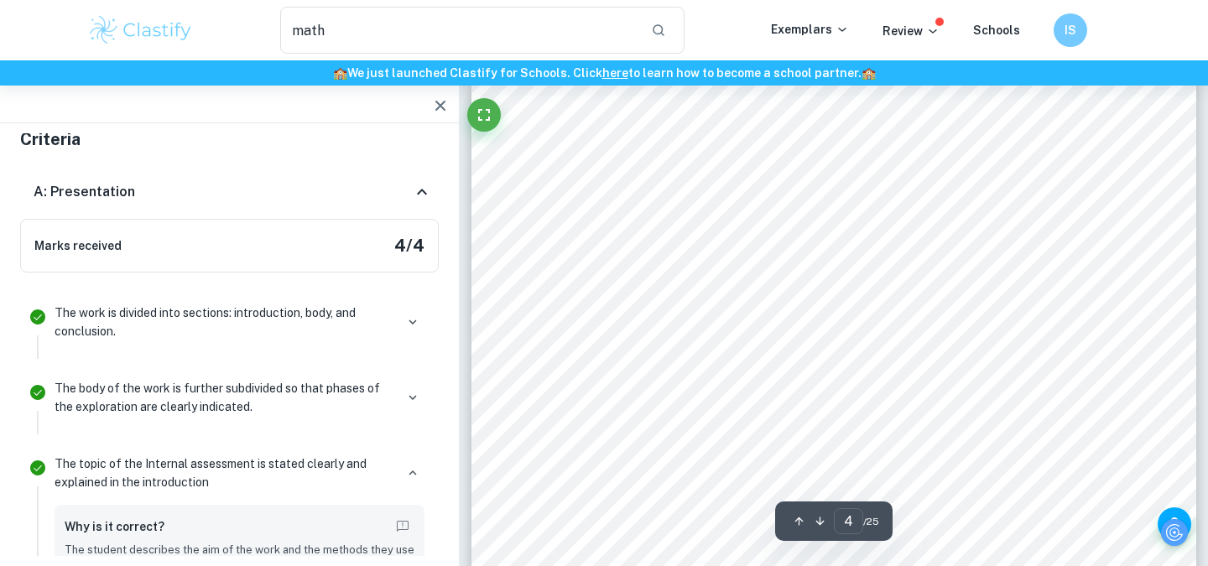
click at [252, 316] on p "The work is divided into sections: introduction, body, and conclusion." at bounding box center [225, 322] width 340 height 37
click at [426, 315] on div "The work is divided into sections: introduction, body, and conclusion." at bounding box center [239, 329] width 383 height 60
click at [415, 315] on icon "button" at bounding box center [412, 322] width 15 height 15
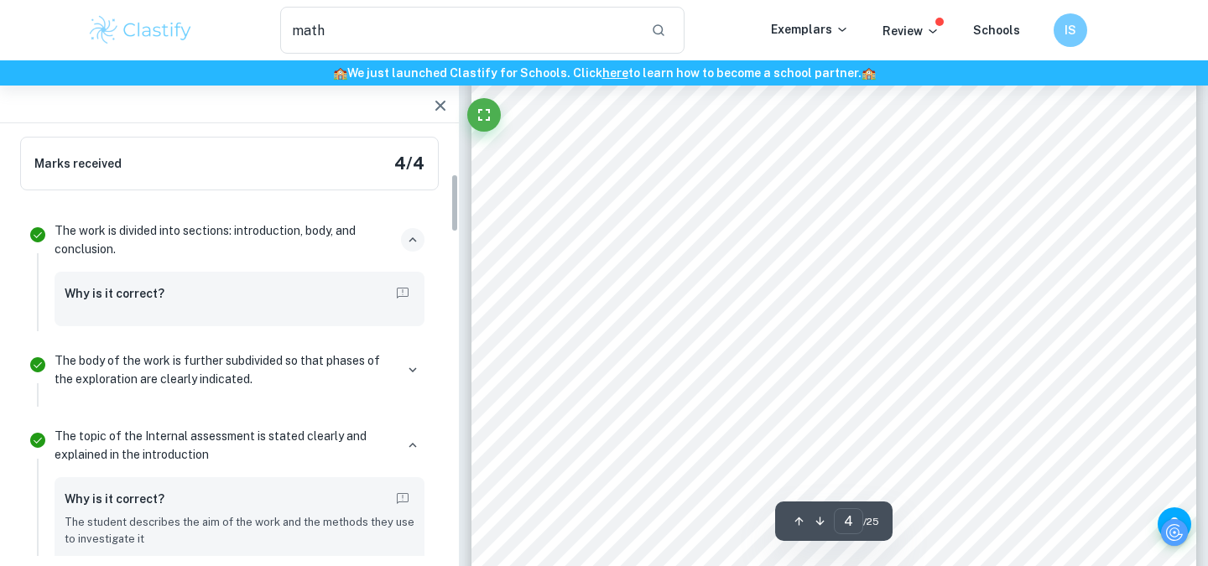
scroll to position [290, 0]
click at [408, 242] on icon "button" at bounding box center [412, 238] width 15 height 15
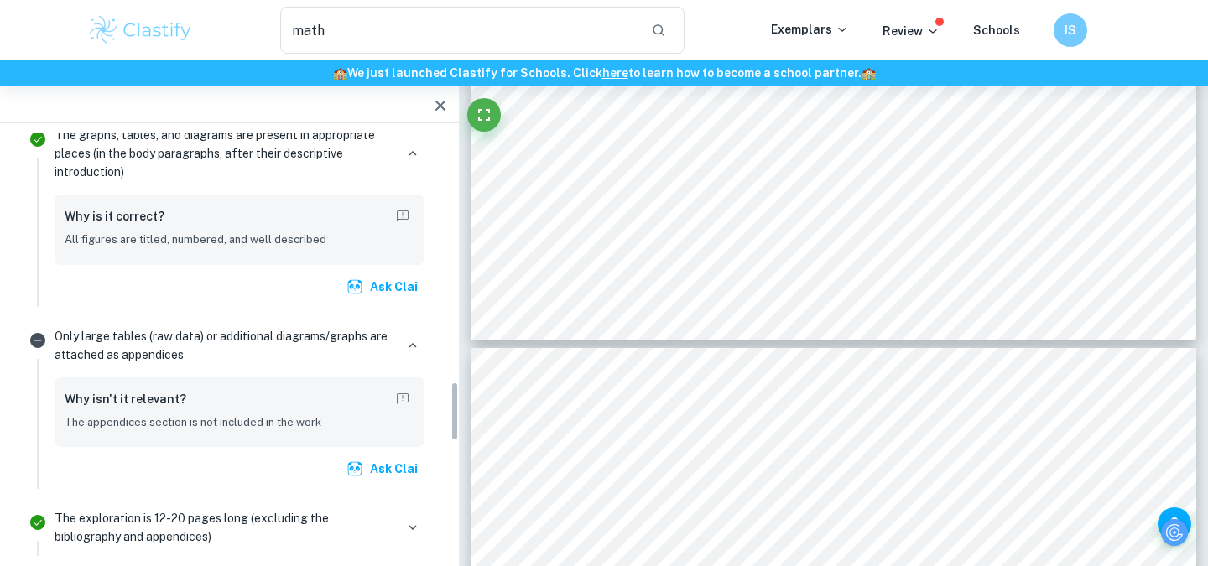
scroll to position [1755, 0]
click at [335, 337] on p "Only large tables (raw data) or additional diagrams/graphs are attached as appe…" at bounding box center [225, 343] width 340 height 37
click at [42, 335] on icon "Not relevant" at bounding box center [37, 338] width 15 height 15
click at [41, 339] on icon "Not relevant" at bounding box center [38, 339] width 20 height 20
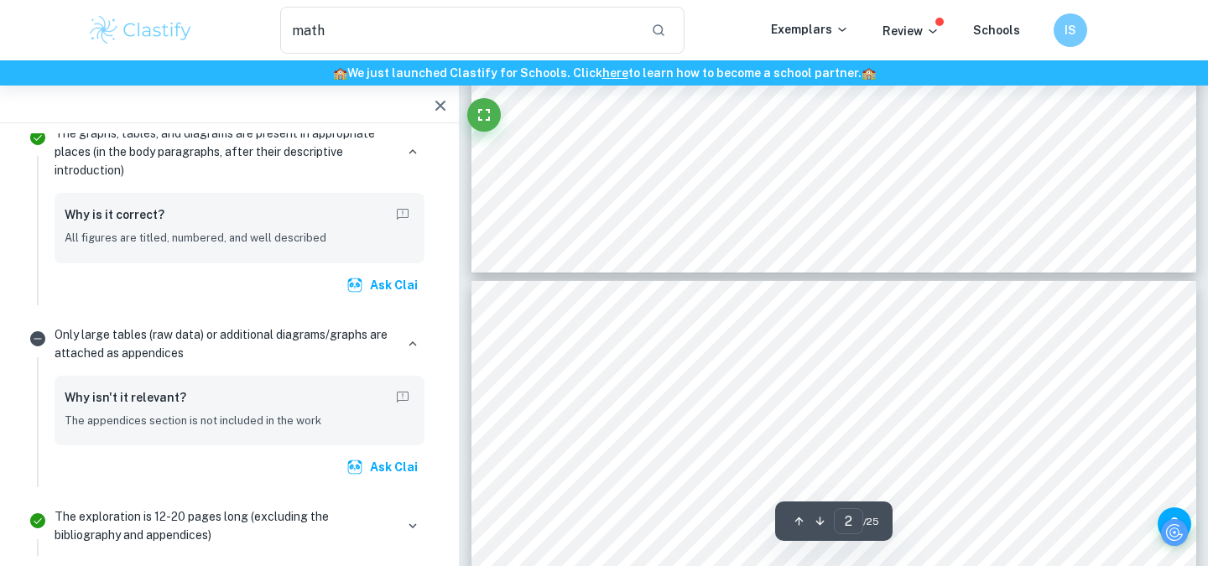
type input "3"
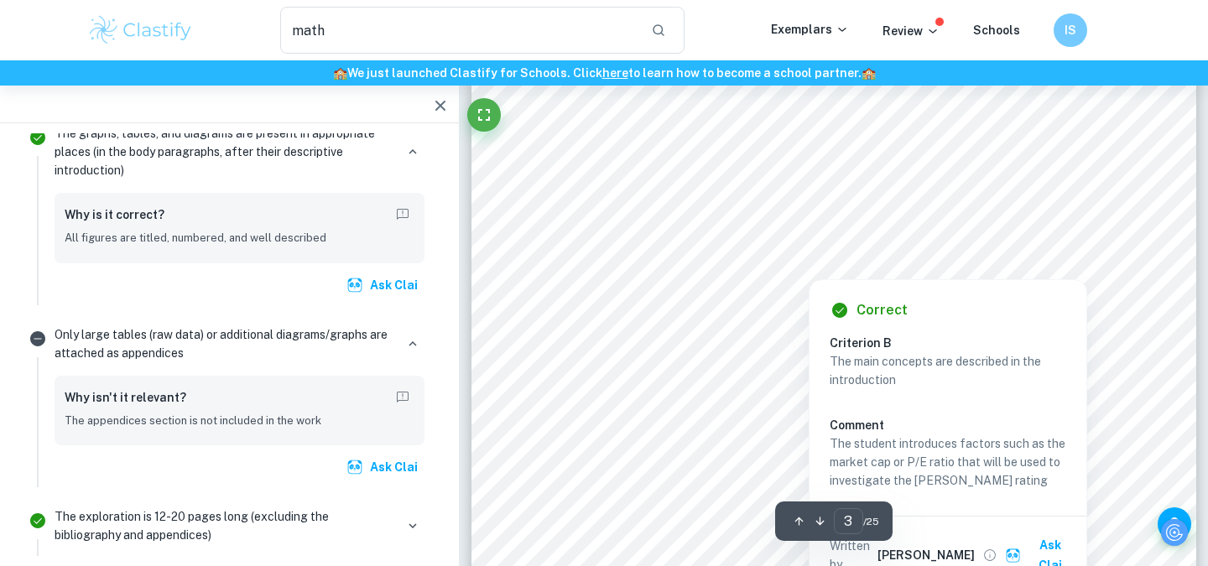
scroll to position [2439, 0]
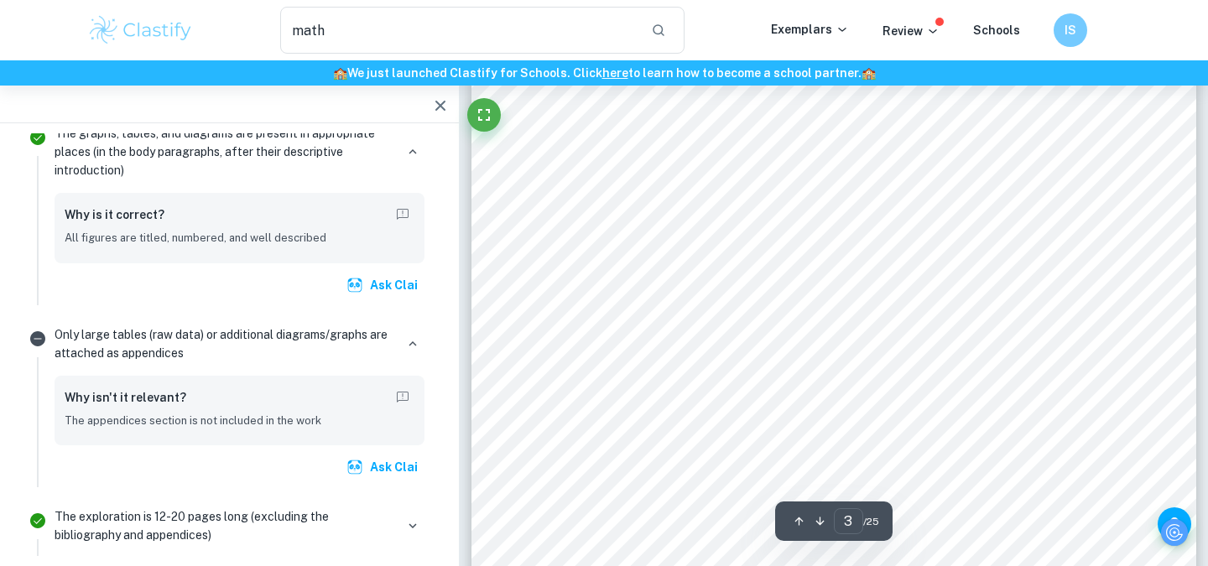
click at [429, 98] on button "button" at bounding box center [441, 106] width 34 height 34
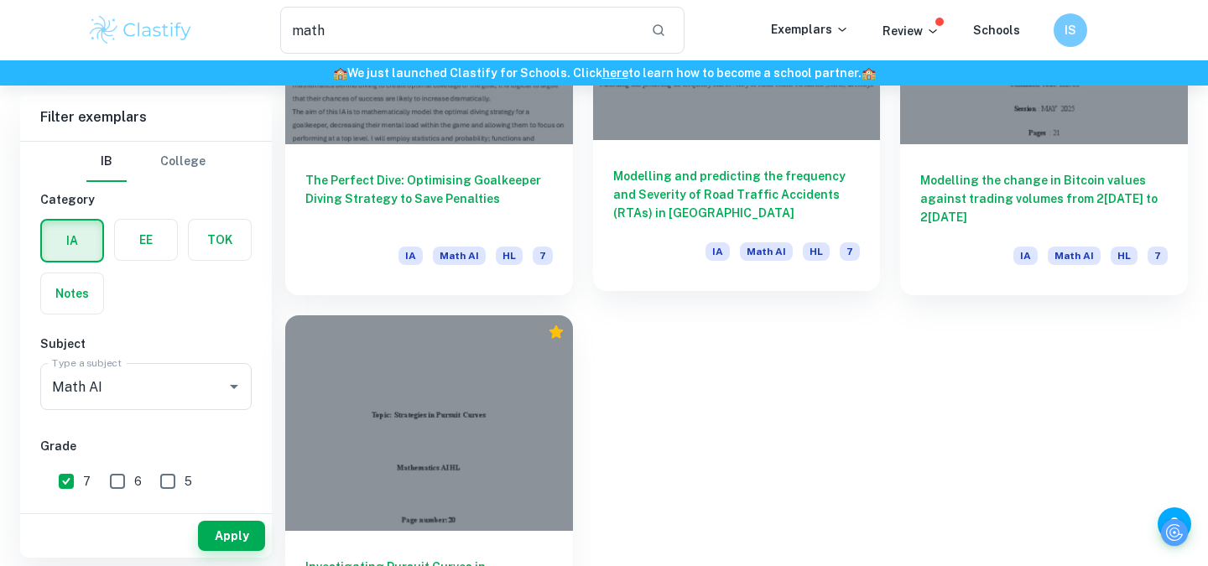
scroll to position [658, 0]
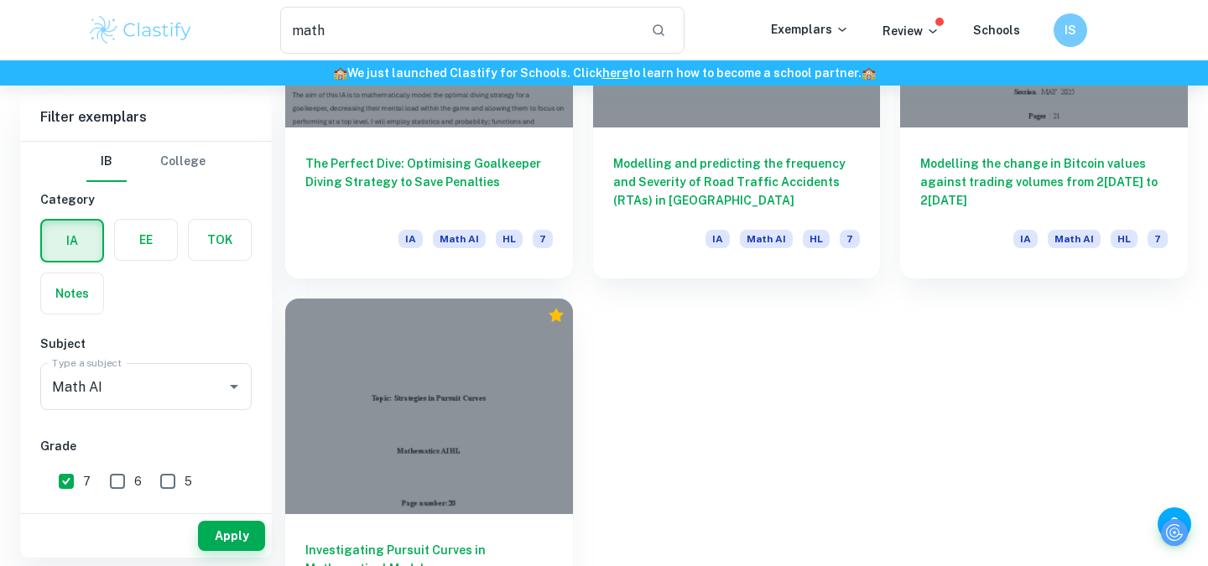
click at [110, 485] on input "6" at bounding box center [118, 482] width 34 height 34
checkbox input "true"
click at [252, 539] on button "Apply" at bounding box center [231, 536] width 67 height 30
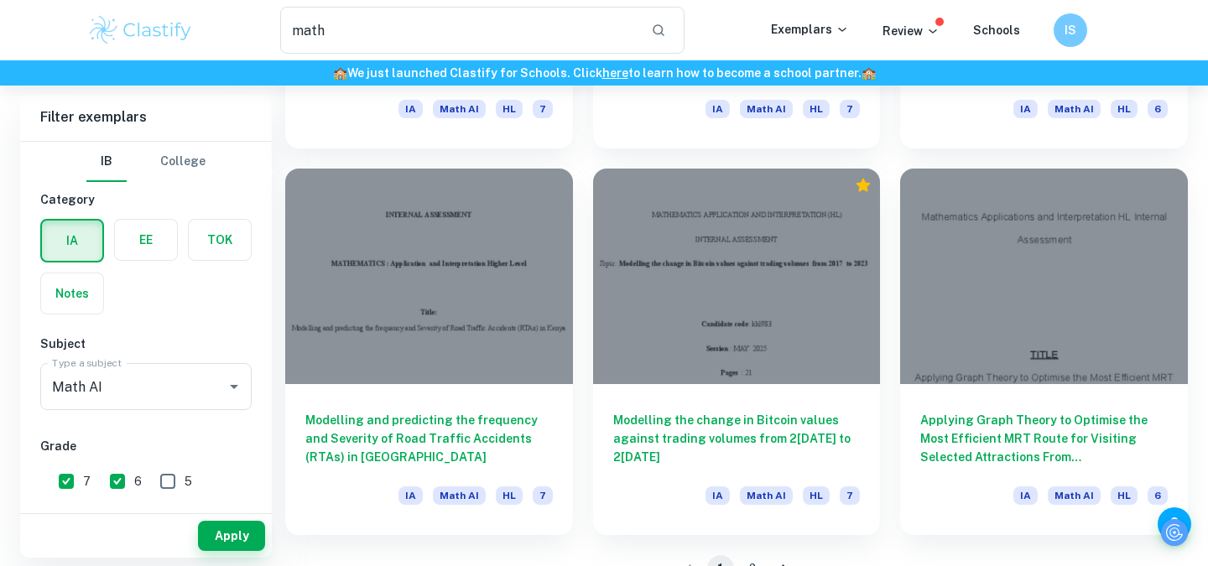
scroll to position [2370, 0]
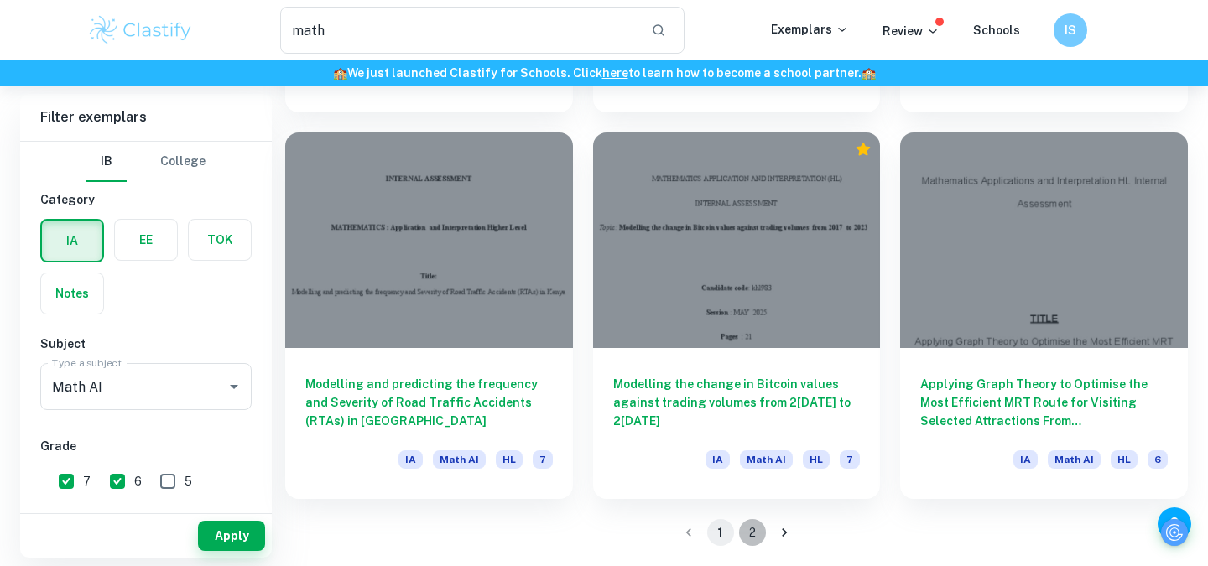
click at [751, 537] on button "2" at bounding box center [752, 532] width 27 height 27
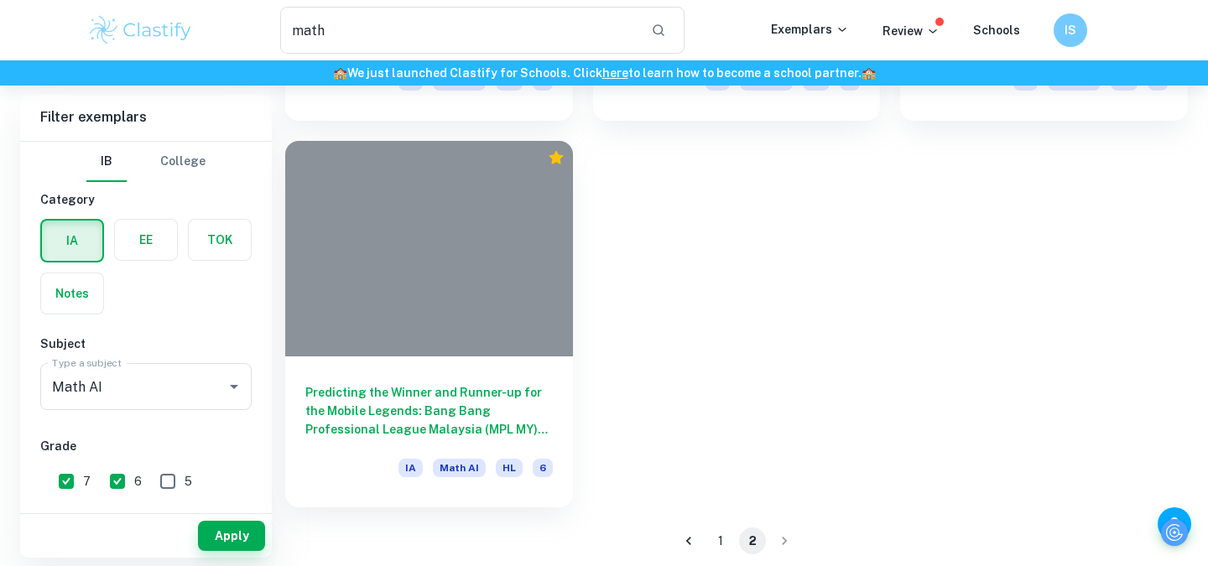
scroll to position [1210, 0]
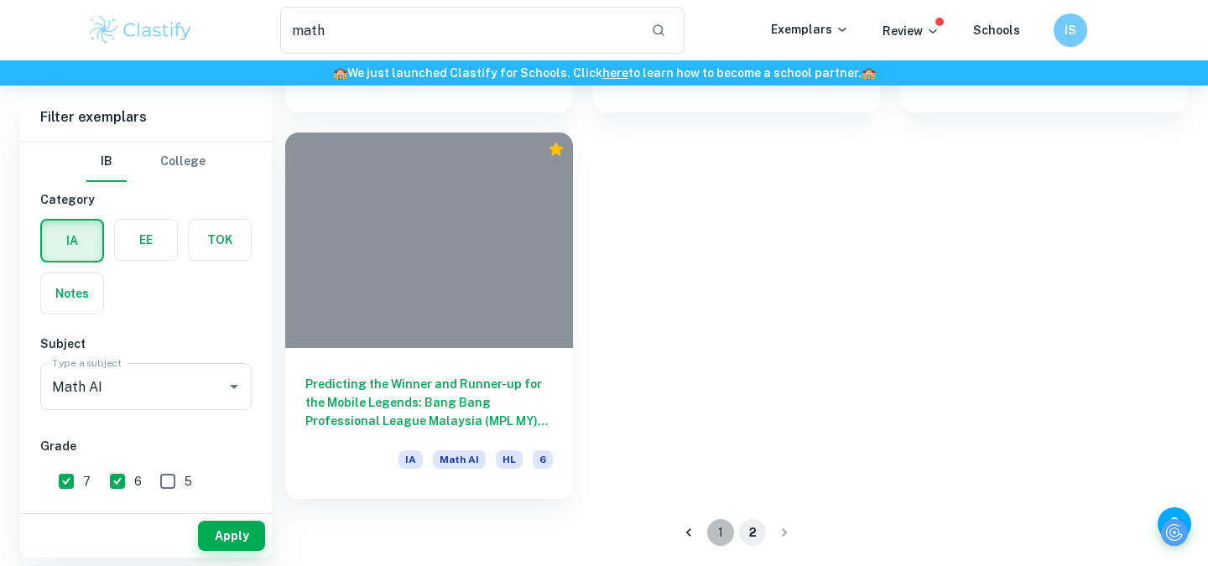
click at [708, 527] on button "1" at bounding box center [720, 532] width 27 height 27
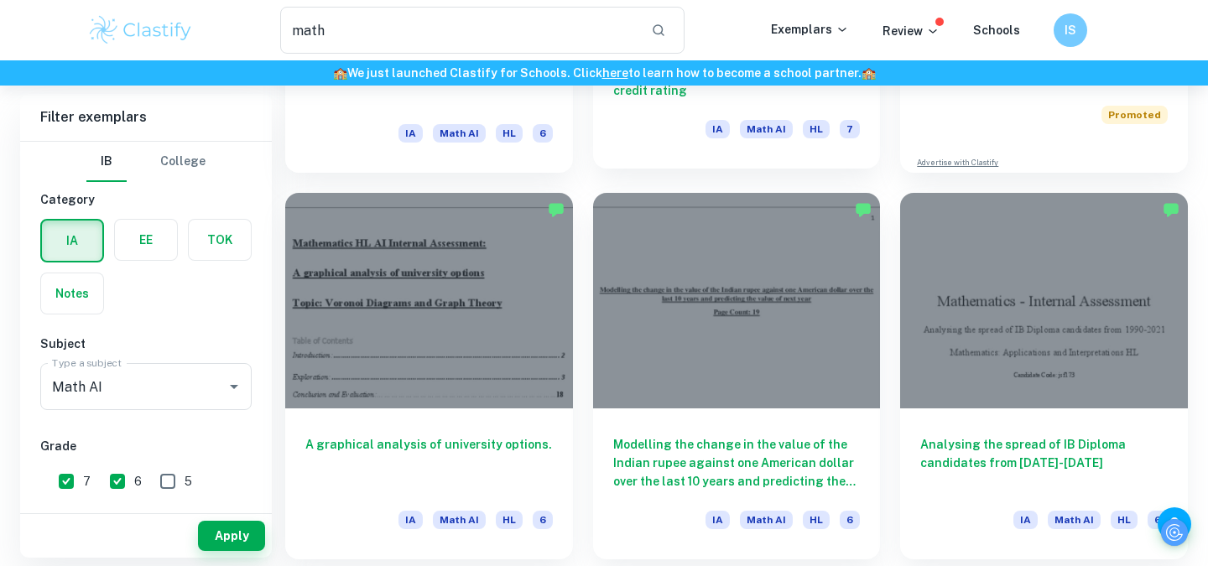
scroll to position [380, 0]
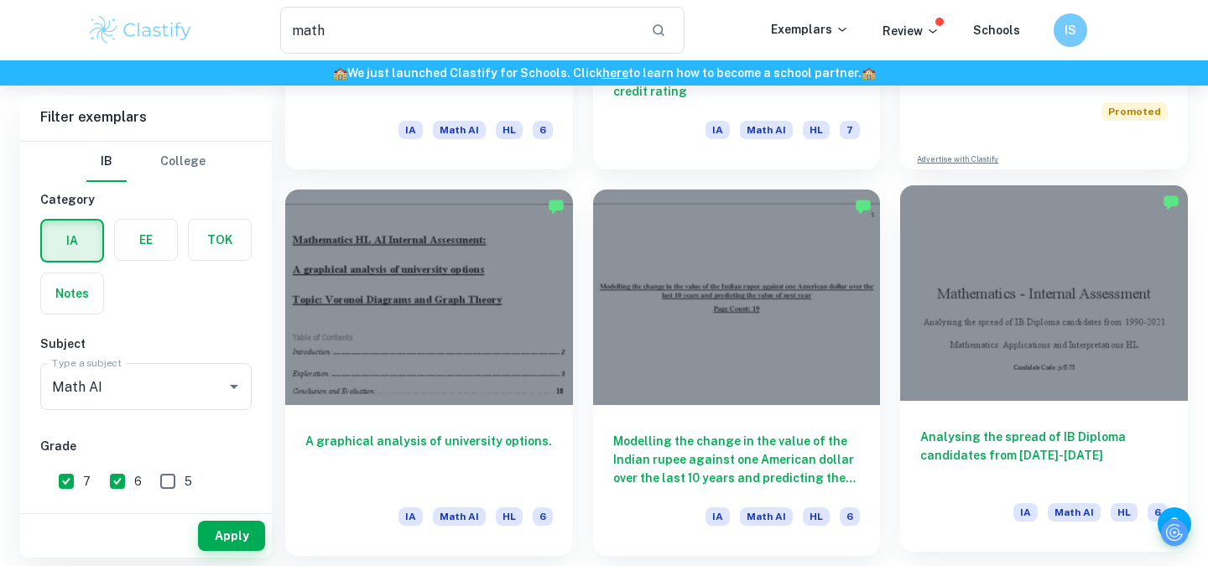
click at [975, 434] on h6 "Analysing the spread of IB Diploma candidates from [DATE]-[DATE]" at bounding box center [1043, 455] width 247 height 55
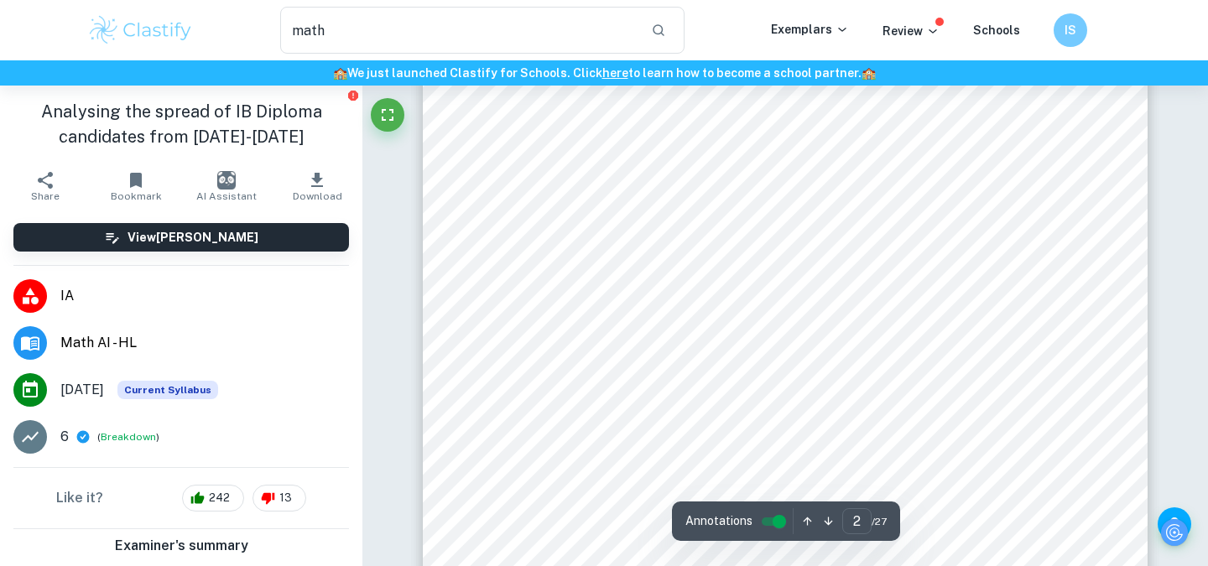
scroll to position [1097, 0]
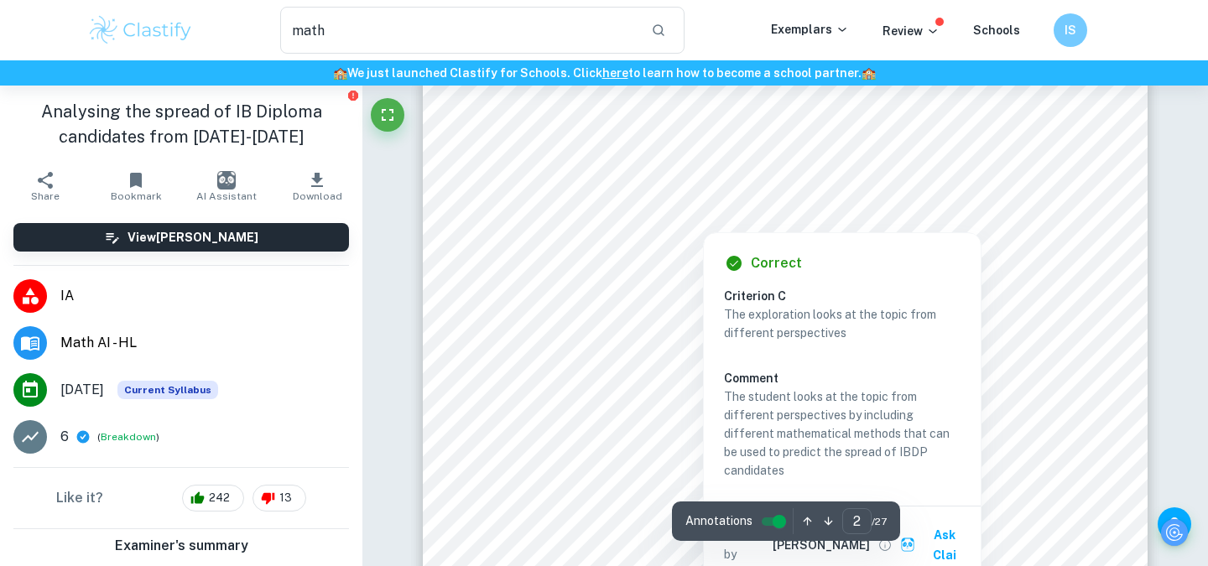
type input "2"
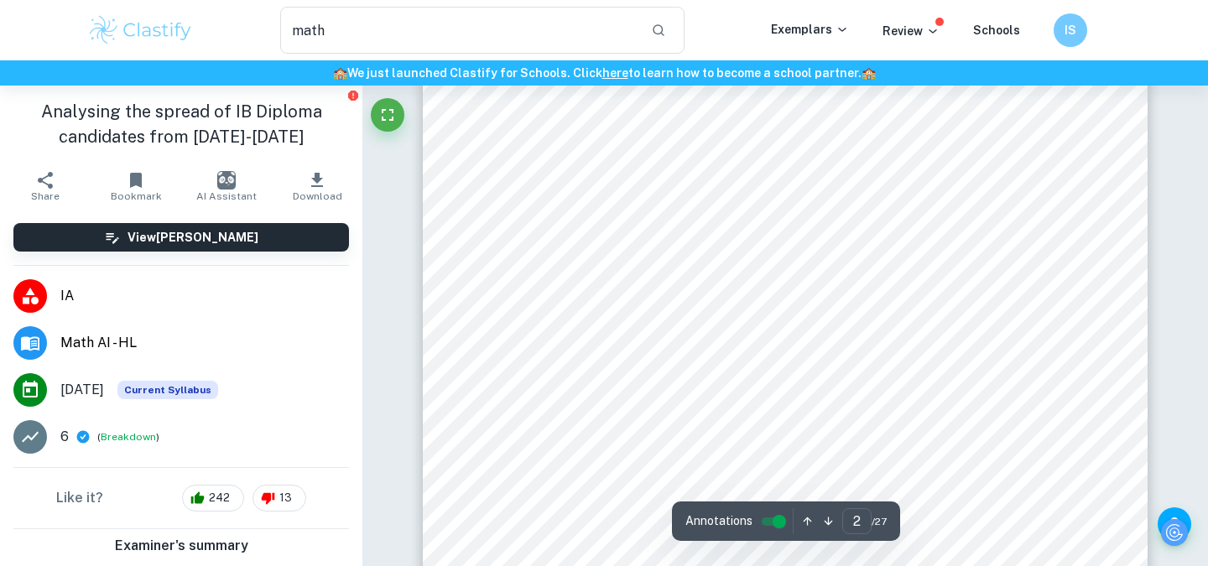
scroll to position [1184, 0]
